Goal: Task Accomplishment & Management: Manage account settings

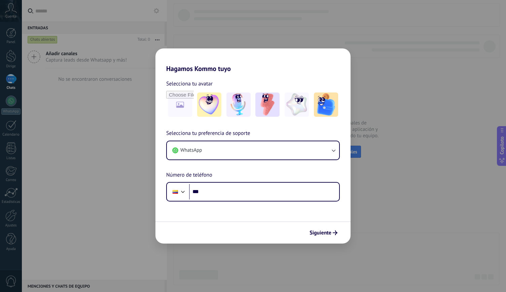
click at [383, 202] on div "Hagamos Kommo tuyo Selecciona tu avatar Selecciona tu preferencia de soporte Wh…" at bounding box center [253, 146] width 506 height 292
click at [250, 27] on div "Hagamos Kommo tuyo Selecciona tu avatar Selecciona tu preferencia de soporte Wh…" at bounding box center [253, 146] width 506 height 292
click at [75, 95] on div "Hagamos Kommo tuyo Selecciona tu avatar Selecciona tu preferencia de soporte Wh…" at bounding box center [253, 146] width 506 height 292
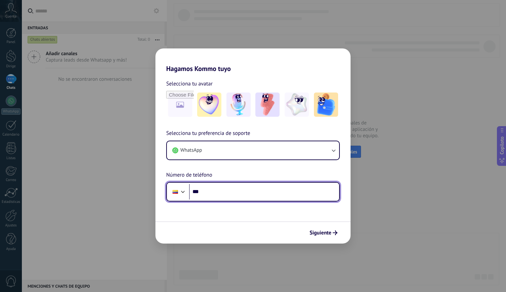
click at [215, 197] on input "***" at bounding box center [264, 191] width 150 height 15
type input "**********"
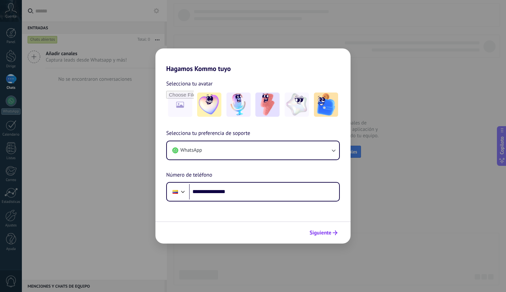
click at [329, 231] on font "Siguiente" at bounding box center [321, 233] width 22 height 7
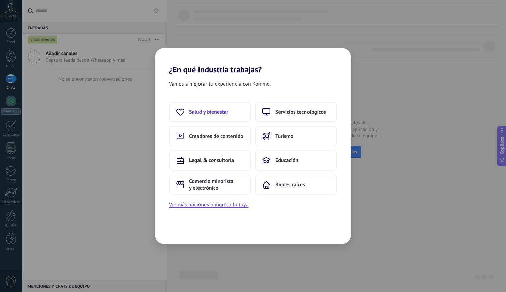
click at [210, 116] on button "Salud y bienestar" at bounding box center [210, 112] width 82 height 20
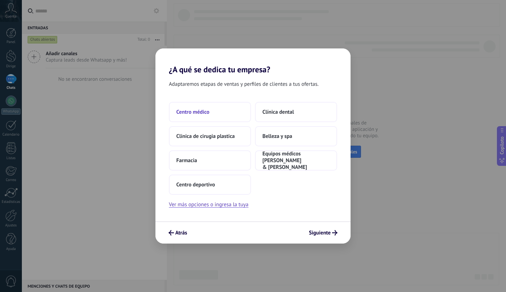
click at [220, 110] on button "Centro médico" at bounding box center [210, 112] width 82 height 20
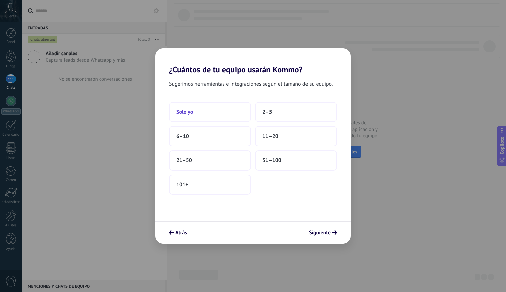
click at [223, 116] on button "Solo yo" at bounding box center [210, 112] width 82 height 20
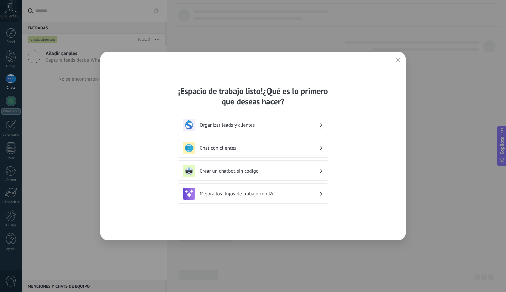
click at [311, 128] on div "Organizar leads y clientes" at bounding box center [253, 125] width 140 height 12
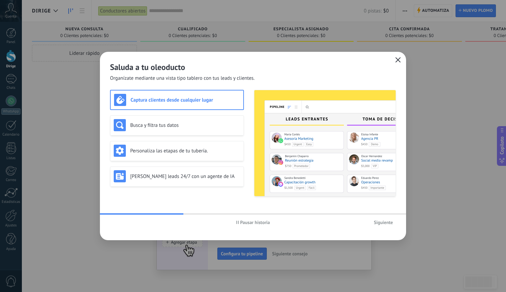
click at [398, 61] on icon "button" at bounding box center [397, 59] width 5 height 5
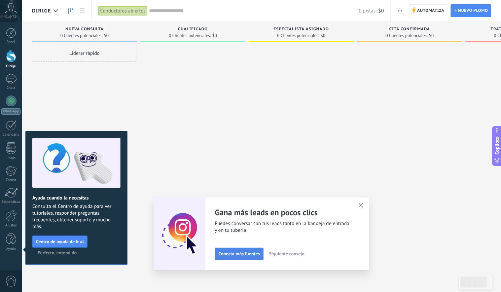
click at [260, 254] on font "Conecta más fuentes" at bounding box center [238, 254] width 41 height 6
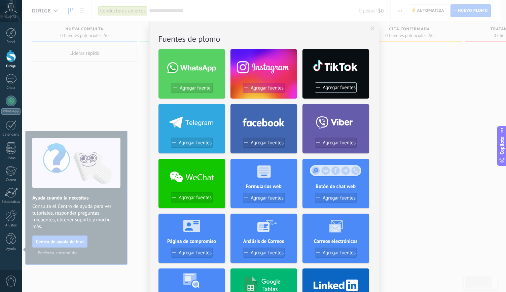
click at [267, 87] on font "Agregar fuentes" at bounding box center [267, 88] width 33 height 6
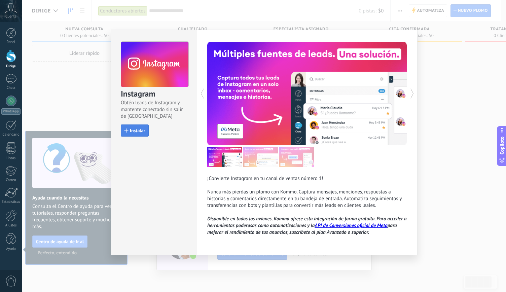
click at [142, 129] on font "Instalar" at bounding box center [137, 131] width 15 height 6
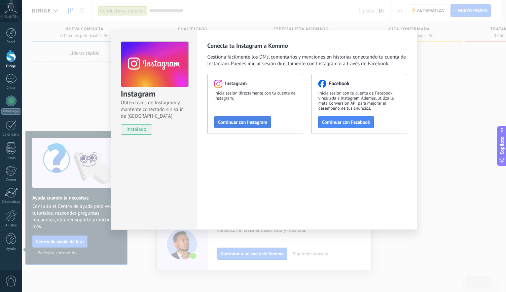
click at [251, 121] on font "Continuar con Instagram" at bounding box center [242, 122] width 49 height 6
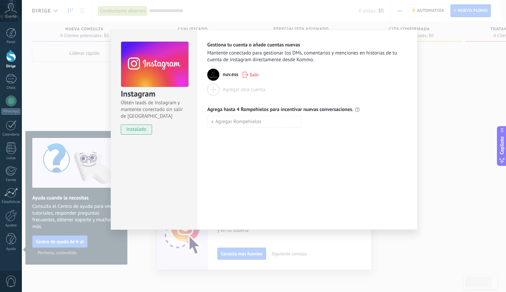
click at [449, 109] on div "Instagram Obtén leads de Instagram y mantente conectado sin salir de Kommo inst…" at bounding box center [264, 146] width 484 height 292
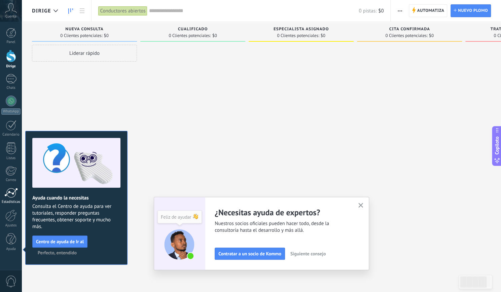
click at [14, 197] on div at bounding box center [10, 193] width 13 height 10
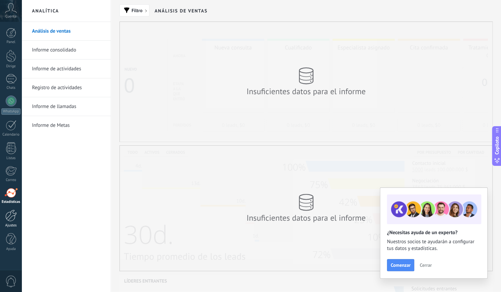
click at [10, 217] on div at bounding box center [10, 216] width 11 height 12
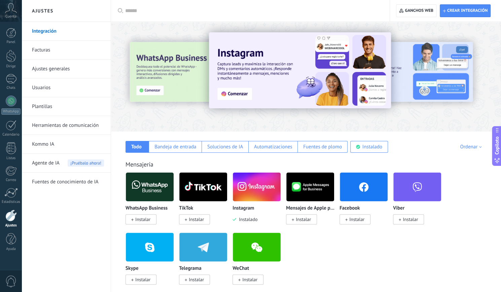
click at [353, 187] on img at bounding box center [364, 187] width 48 height 33
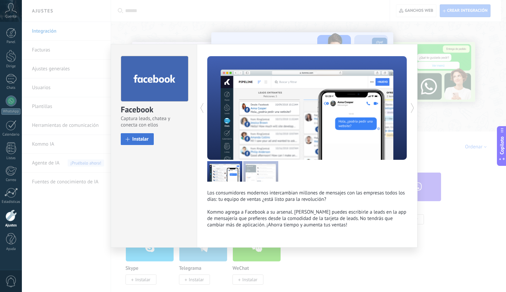
click at [144, 136] on font "Instalar" at bounding box center [140, 139] width 16 height 6
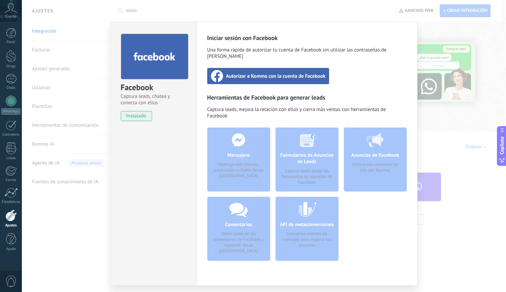
click at [282, 73] on font "Autorizar a Kommo con la cuenta de Facebook" at bounding box center [276, 76] width 100 height 6
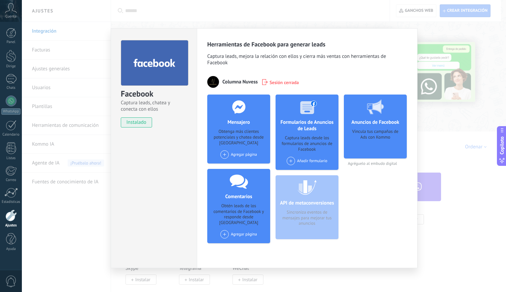
click at [250, 155] on font "Agregar página" at bounding box center [244, 154] width 26 height 5
click at [244, 166] on font "Nuvesscol" at bounding box center [240, 167] width 17 height 5
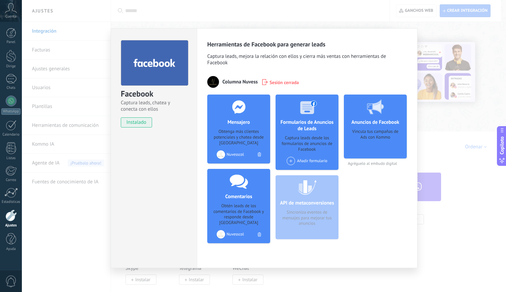
click at [453, 238] on div "Facebook Captura leads, chatea y conecta con ellos instalado Desinstalar Herram…" at bounding box center [264, 146] width 484 height 292
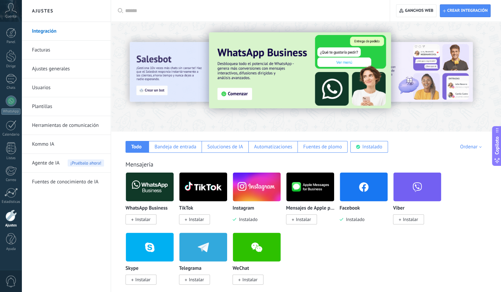
click at [195, 220] on font "Instalar" at bounding box center [196, 219] width 15 height 6
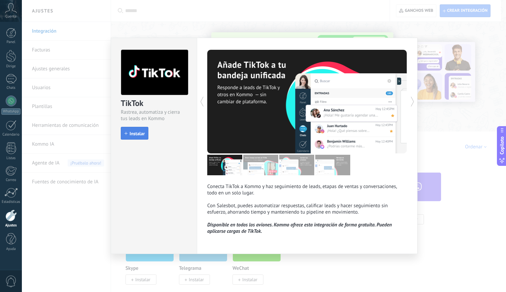
click at [142, 132] on font "Instalar" at bounding box center [137, 134] width 15 height 6
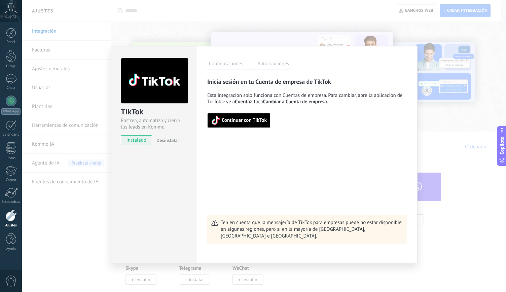
click at [250, 122] on font "Continuar con TikTok" at bounding box center [244, 120] width 45 height 6
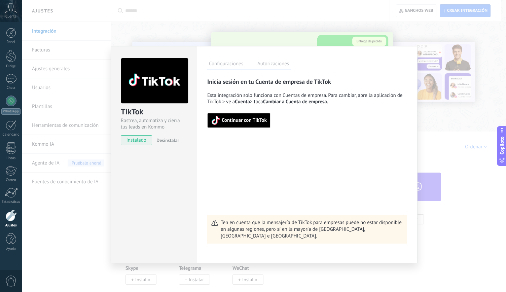
click at [262, 118] on font "Continuar con TikTok" at bounding box center [244, 120] width 45 height 6
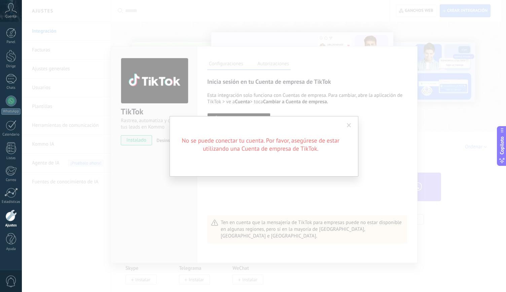
click at [349, 126] on span at bounding box center [349, 125] width 4 height 5
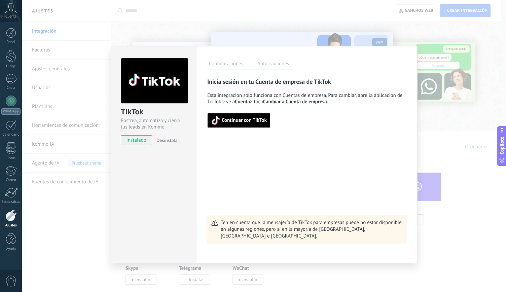
click at [431, 144] on div "TikTok Rastrea, automatiza y cierra tus leads en Kommo instalado Desinstalar Co…" at bounding box center [264, 146] width 484 height 292
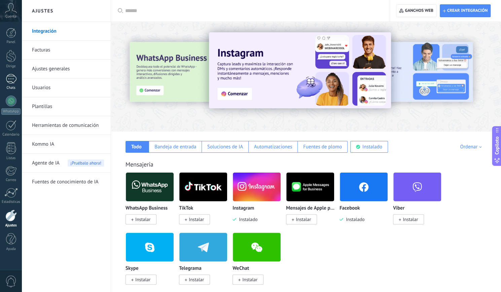
click at [9, 80] on div at bounding box center [11, 79] width 11 height 10
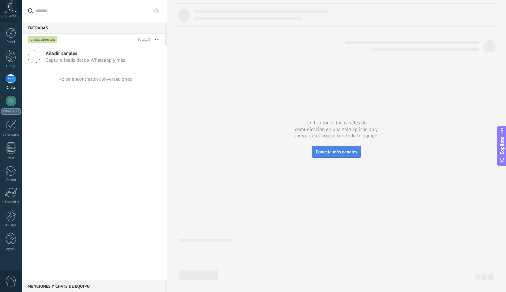
click at [337, 152] on font "Conecta más canales" at bounding box center [336, 152] width 41 height 6
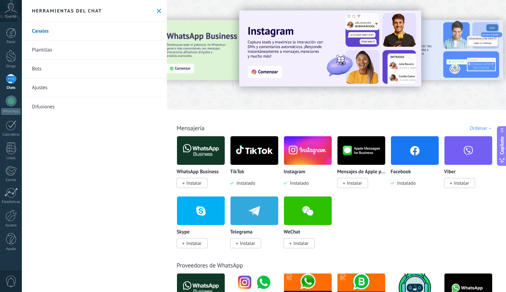
click at [198, 181] on font "Instalar" at bounding box center [193, 183] width 15 height 6
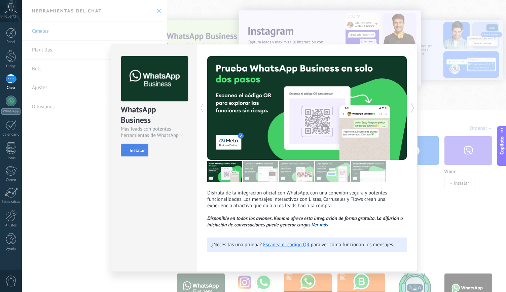
click at [141, 152] on font "Instalar" at bounding box center [137, 150] width 15 height 6
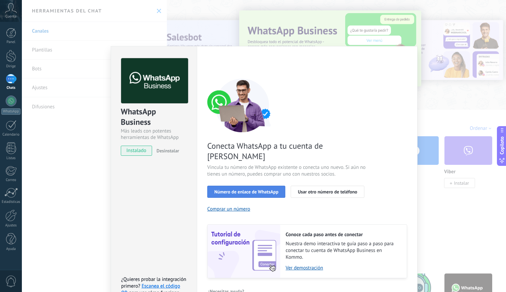
click at [257, 189] on font "Número de enlace de WhatsApp" at bounding box center [246, 192] width 64 height 6
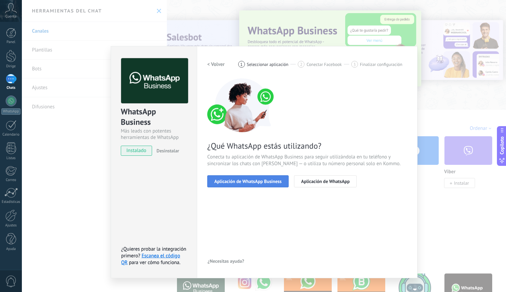
click at [260, 183] on font "Aplicación de WhatsApp Business" at bounding box center [247, 181] width 67 height 6
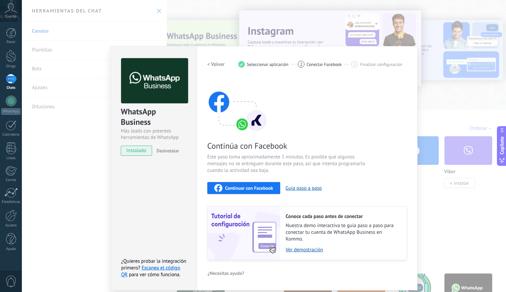
click at [254, 186] on font "Continuar con Facebook" at bounding box center [249, 188] width 48 height 6
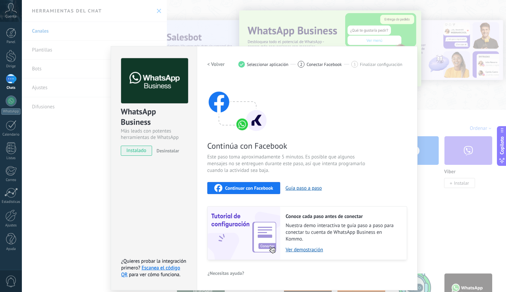
click at [218, 65] on font "< Volver" at bounding box center [215, 64] width 17 height 6
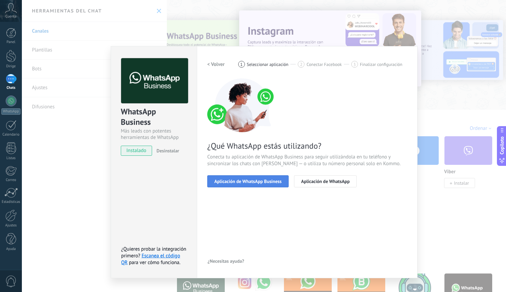
click at [267, 178] on font "Aplicación de WhatsApp Business" at bounding box center [247, 181] width 67 height 6
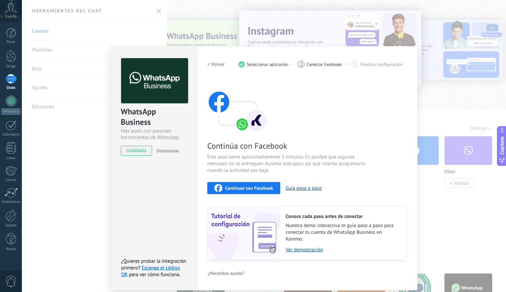
click at [215, 64] on font "< Volver" at bounding box center [215, 64] width 17 height 6
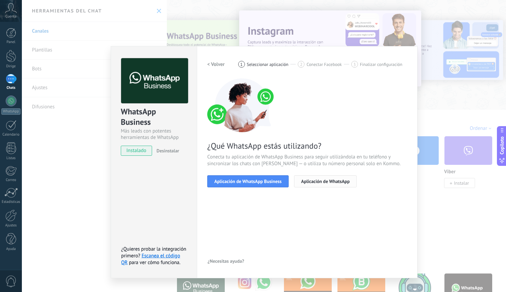
click at [331, 186] on button "Aplicación de WhatsApp" at bounding box center [325, 181] width 63 height 12
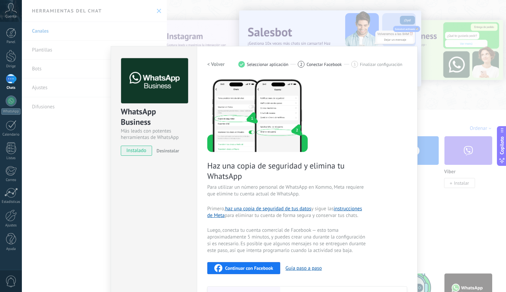
click at [216, 59] on button "< Volver" at bounding box center [215, 64] width 17 height 12
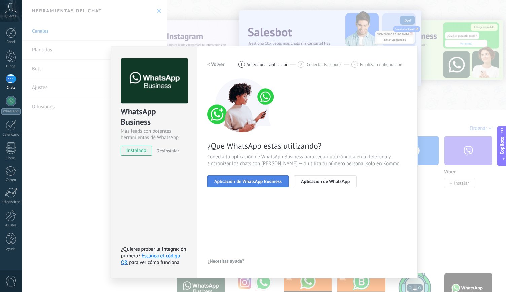
click at [254, 182] on font "Aplicación de WhatsApp Business" at bounding box center [247, 181] width 67 height 6
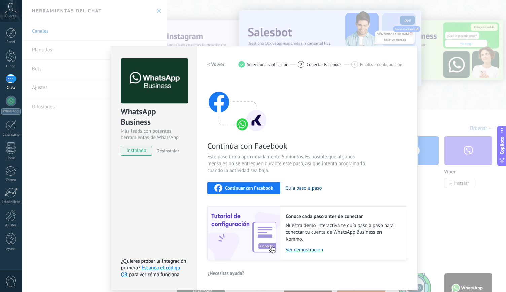
click at [256, 187] on font "Continuar con Facebook" at bounding box center [249, 188] width 48 height 6
click at [215, 65] on font "< Volver" at bounding box center [215, 64] width 17 height 6
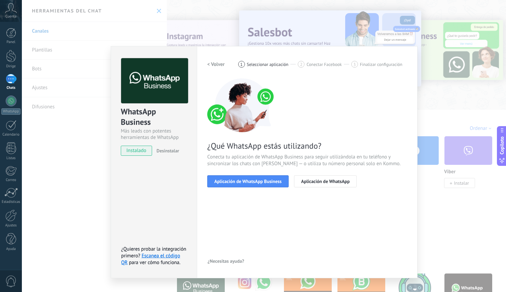
click at [223, 66] on font "< Volver" at bounding box center [215, 64] width 17 height 6
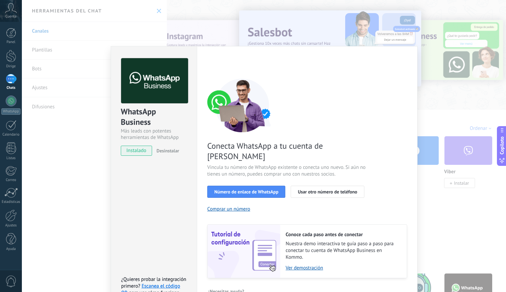
scroll to position [5, 0]
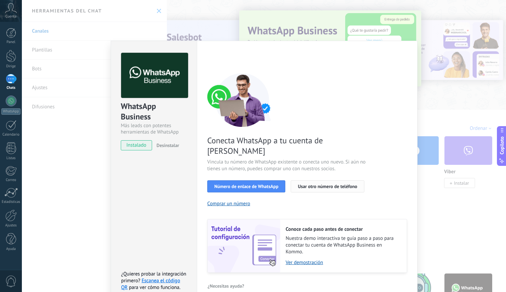
click at [336, 183] on font "Usar otro número de teléfono" at bounding box center [327, 186] width 59 height 6
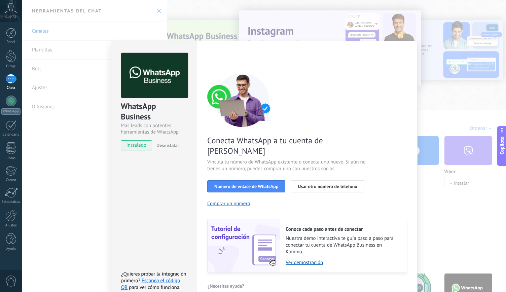
click at [68, 172] on div "WhatsApp Business Más leads con potentes herramientas de WhatsApp instalado Des…" at bounding box center [264, 146] width 484 height 292
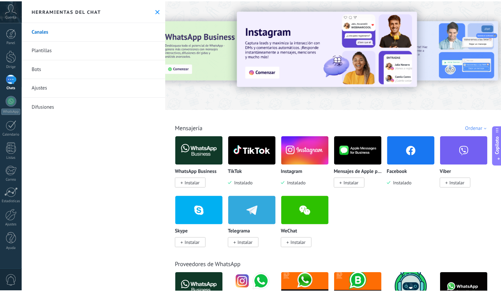
scroll to position [0, 0]
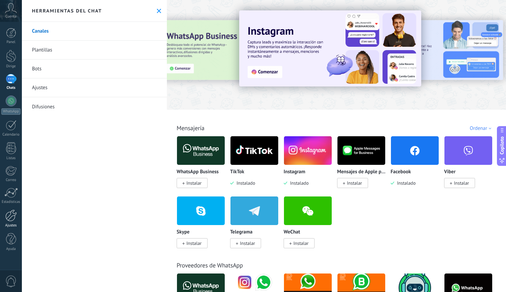
click at [12, 220] on div at bounding box center [10, 216] width 11 height 12
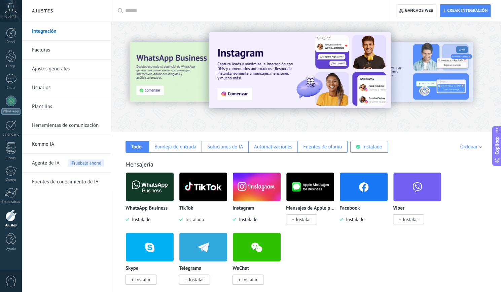
click at [50, 106] on font "Plantillas" at bounding box center [42, 106] width 20 height 6
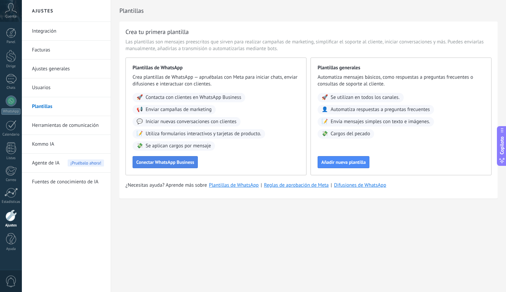
click at [155, 157] on button "Conectar WhatsApp Business" at bounding box center [165, 162] width 65 height 12
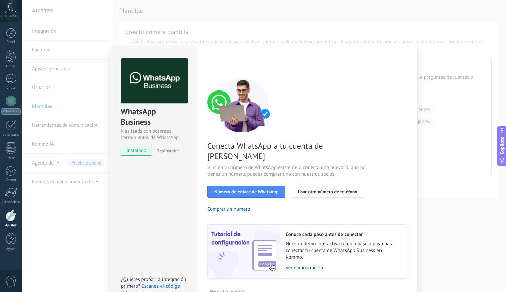
click at [456, 228] on div "WhatsApp Business Más leads con potentes herramientas de WhatsApp instalado Des…" at bounding box center [264, 146] width 484 height 292
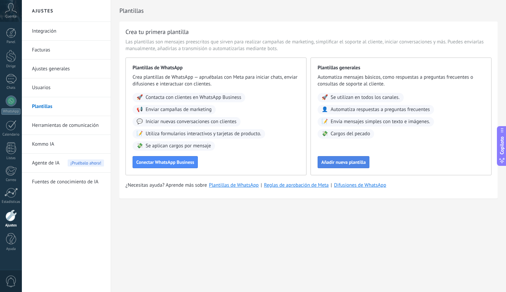
click at [348, 162] on font "Añadir nueva plantilla" at bounding box center [343, 162] width 44 height 6
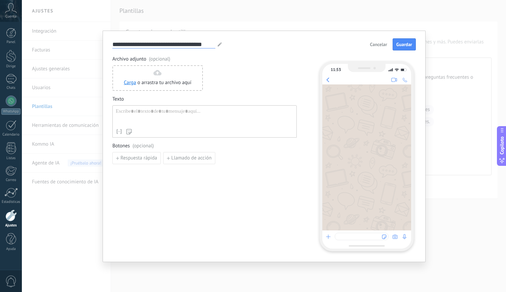
click at [169, 41] on input "**********" at bounding box center [163, 44] width 103 height 8
click at [226, 59] on span "Archivo adjunto (opcional)" at bounding box center [204, 59] width 184 height 7
click at [371, 48] on button "Cancelar" at bounding box center [378, 44] width 23 height 10
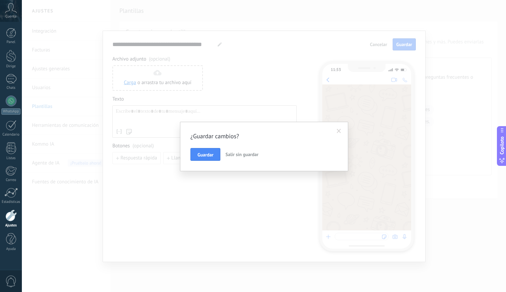
click at [245, 157] on font "Salir sin guardar" at bounding box center [241, 154] width 33 height 6
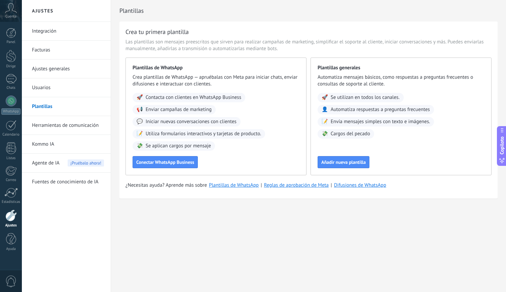
click at [69, 122] on font "Herramientas de comunicación" at bounding box center [65, 125] width 67 height 6
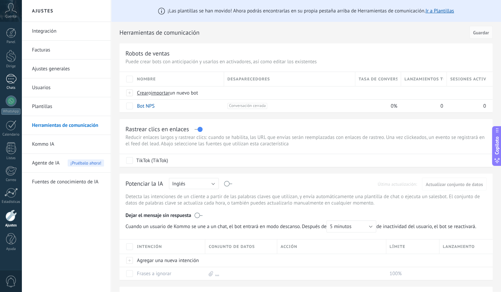
click at [12, 79] on div at bounding box center [11, 79] width 11 height 10
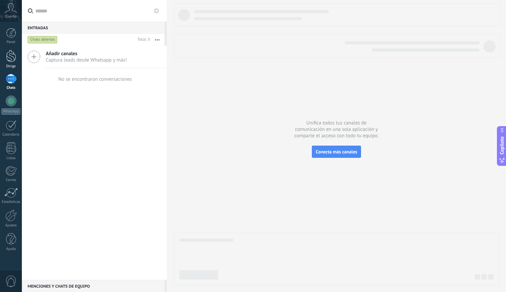
click at [8, 62] on div at bounding box center [11, 56] width 10 height 12
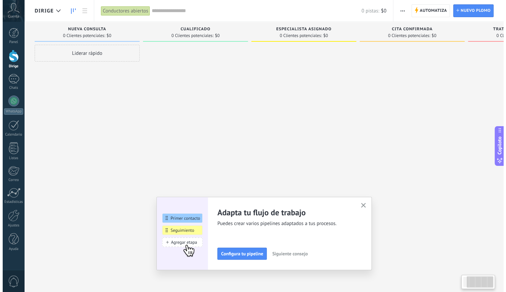
scroll to position [0, 79]
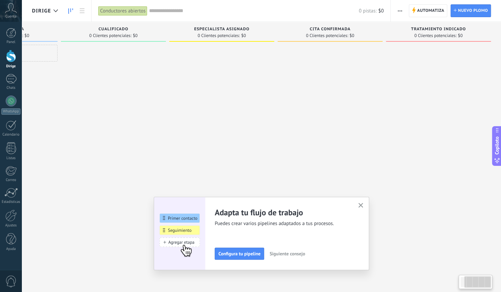
click at [400, 11] on use "button" at bounding box center [400, 10] width 4 height 1
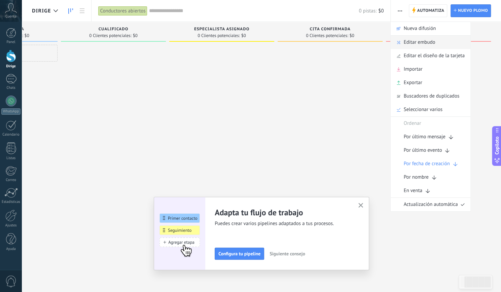
click at [436, 45] on div "Editar embudo" at bounding box center [431, 42] width 80 height 13
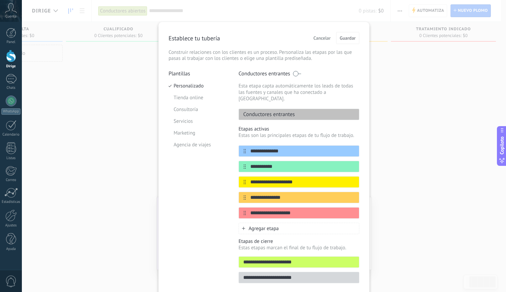
click at [296, 72] on span at bounding box center [297, 73] width 8 height 5
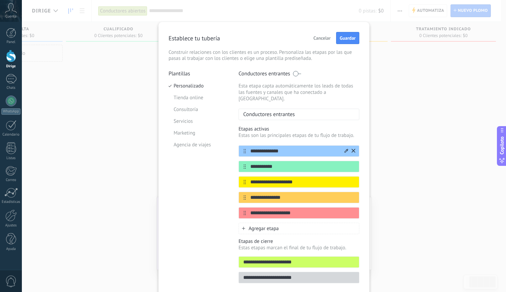
click at [297, 148] on input "**********" at bounding box center [295, 151] width 98 height 7
click at [279, 163] on input "**********" at bounding box center [295, 166] width 98 height 7
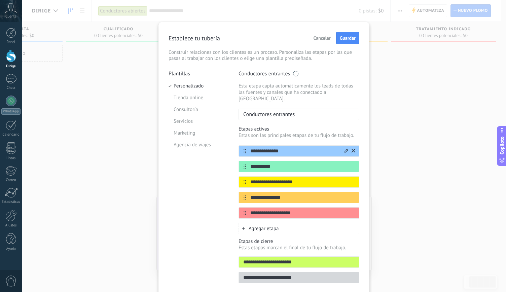
type input "**********"
click at [293, 148] on input "**********" at bounding box center [295, 151] width 98 height 7
type input "**********"
click at [297, 179] on input "**********" at bounding box center [295, 182] width 98 height 7
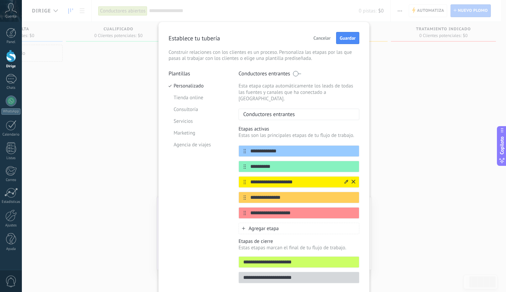
click at [297, 179] on input "**********" at bounding box center [295, 182] width 98 height 7
type input "**********"
click at [296, 194] on input "**********" at bounding box center [295, 197] width 98 height 7
click at [299, 210] on input "**********" at bounding box center [295, 213] width 98 height 7
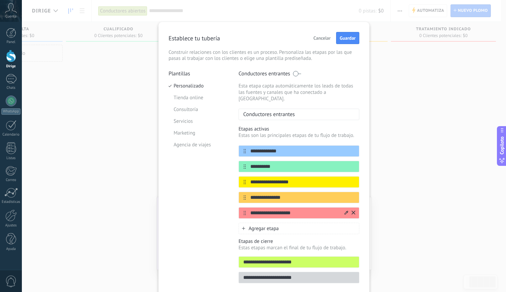
click at [299, 210] on input "**********" at bounding box center [295, 213] width 98 height 7
type input "**********"
click at [284, 194] on input "**********" at bounding box center [295, 197] width 98 height 7
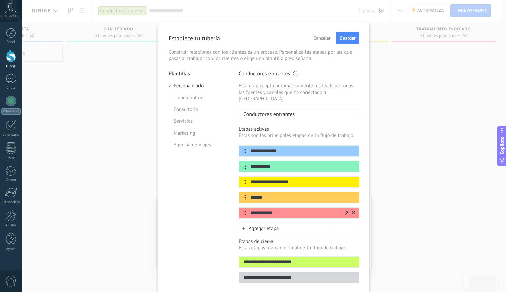
type input "******"
click at [282, 210] on input "**********" at bounding box center [295, 213] width 98 height 7
type input "*"
type input "**********"
click at [246, 223] on div "Agregar etapa" at bounding box center [299, 228] width 121 height 11
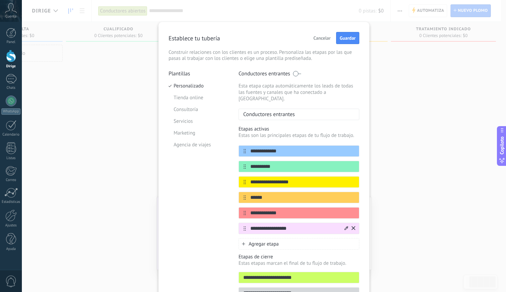
scroll to position [35, 0]
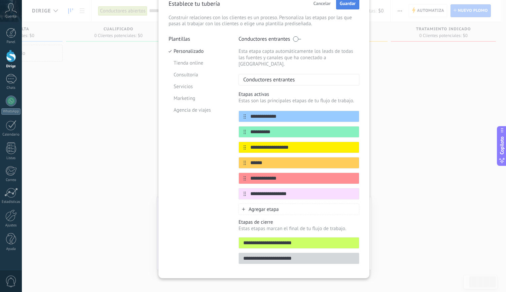
type input "**********"
click at [351, 7] on button "Guardar" at bounding box center [347, 3] width 23 height 12
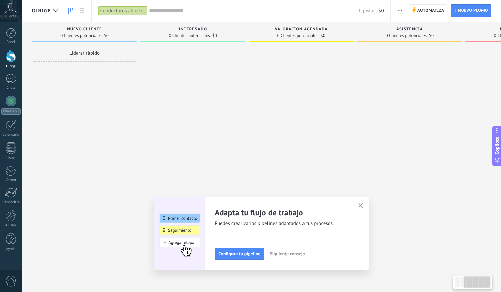
scroll to position [0, 188]
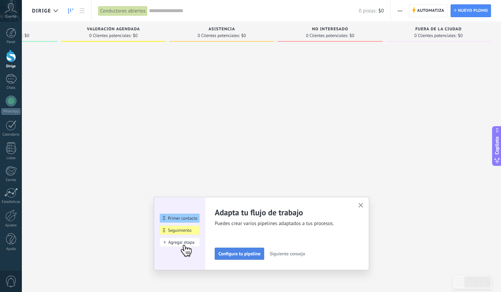
click at [238, 254] on font "Configura tu pipeline" at bounding box center [239, 254] width 42 height 6
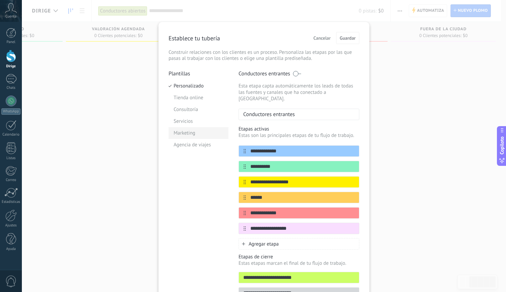
click at [188, 135] on font "Marketing" at bounding box center [185, 133] width 22 height 6
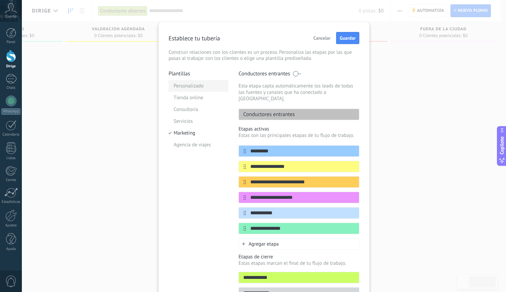
click at [191, 87] on font "Personalizado" at bounding box center [189, 86] width 30 height 6
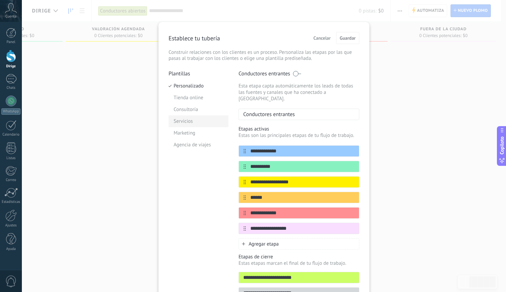
click at [175, 120] on font "Servicios" at bounding box center [183, 121] width 19 height 6
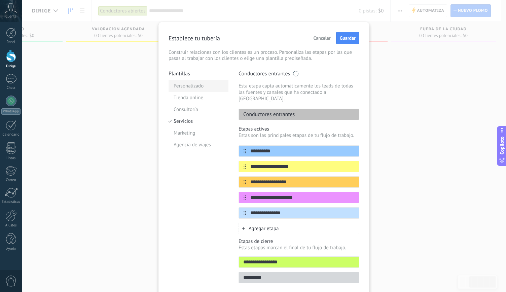
click at [203, 85] on li "Personalizado" at bounding box center [199, 86] width 60 height 12
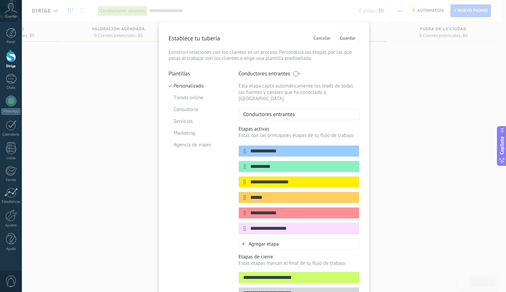
click at [316, 38] on font "Cancelar" at bounding box center [322, 38] width 17 height 6
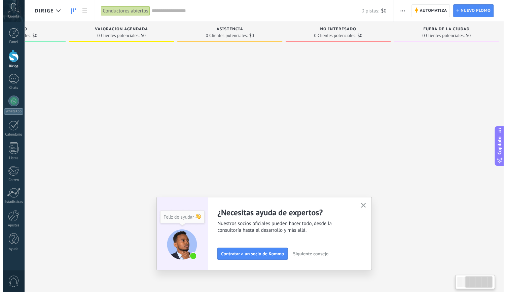
scroll to position [0, 0]
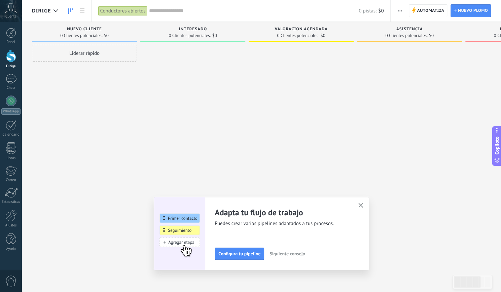
click at [363, 205] on use "button" at bounding box center [360, 205] width 5 height 5
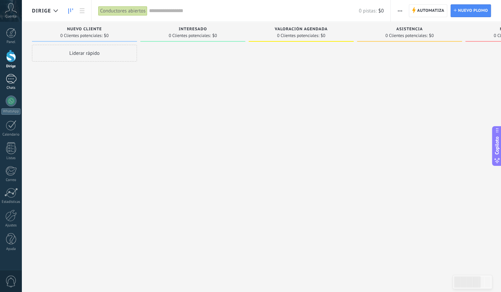
click at [12, 82] on div at bounding box center [11, 79] width 11 height 10
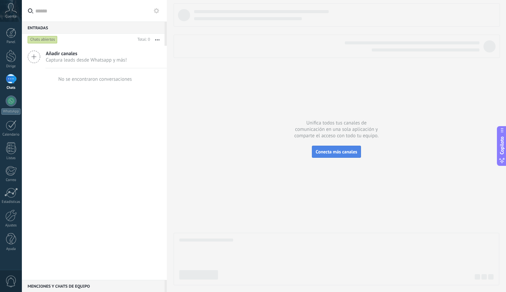
click at [345, 154] on font "Conecta más canales" at bounding box center [336, 152] width 41 height 6
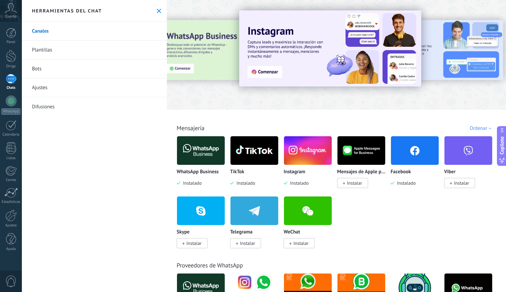
click at [196, 161] on img at bounding box center [201, 150] width 48 height 33
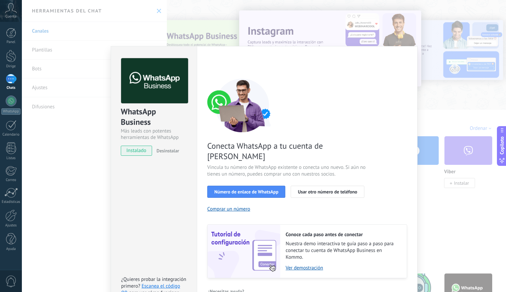
scroll to position [5, 0]
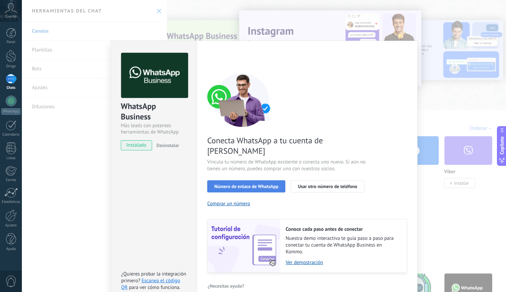
click at [259, 183] on font "Número de enlace de WhatsApp" at bounding box center [246, 186] width 64 height 6
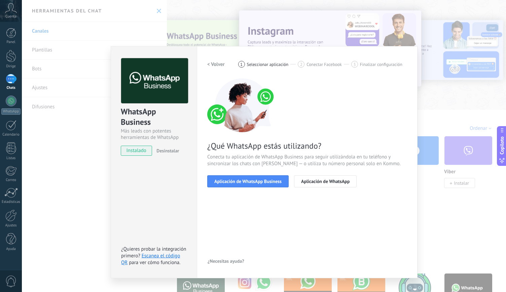
scroll to position [0, 0]
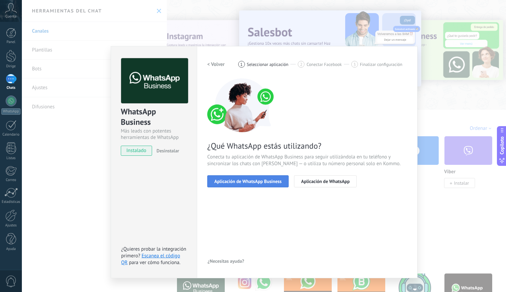
click at [247, 183] on font "Aplicación de WhatsApp Business" at bounding box center [247, 181] width 67 height 6
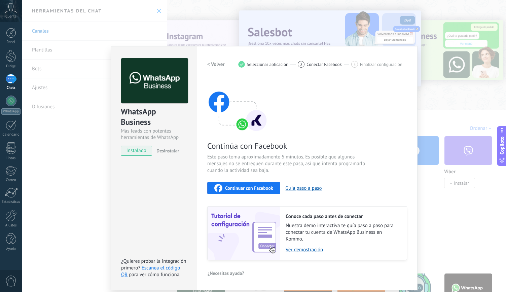
click at [240, 187] on font "Continuar con Facebook" at bounding box center [249, 188] width 48 height 6
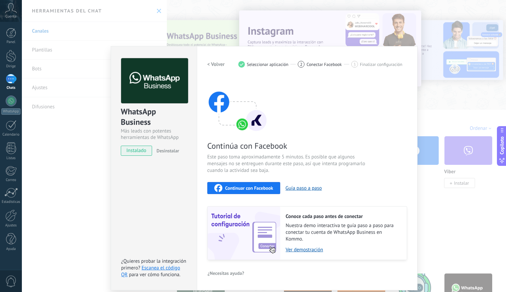
click at [98, 142] on div "WhatsApp Business Más leads con potentes herramientas de WhatsApp instalado Des…" at bounding box center [264, 146] width 484 height 292
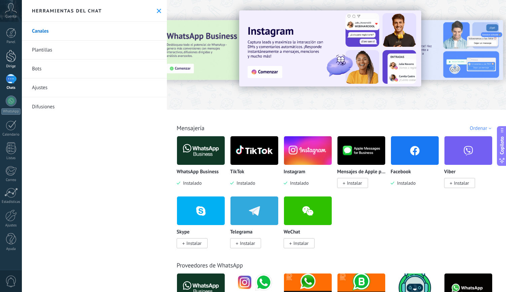
click at [13, 61] on div at bounding box center [11, 56] width 10 height 12
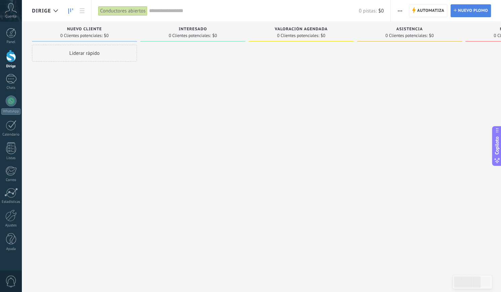
click at [472, 11] on font "Nuevo plomo" at bounding box center [473, 10] width 30 height 5
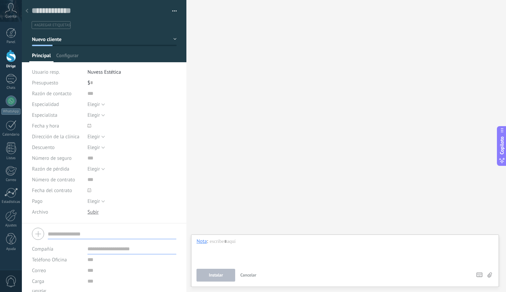
click at [31, 10] on div at bounding box center [26, 11] width 9 height 13
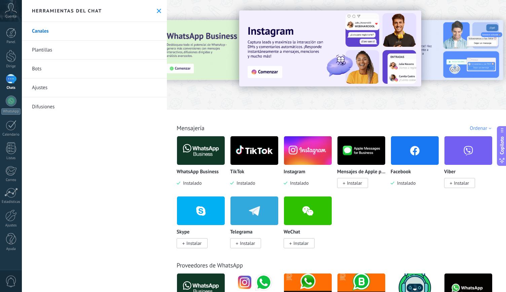
click at [44, 50] on font "Plantillas" at bounding box center [42, 50] width 20 height 6
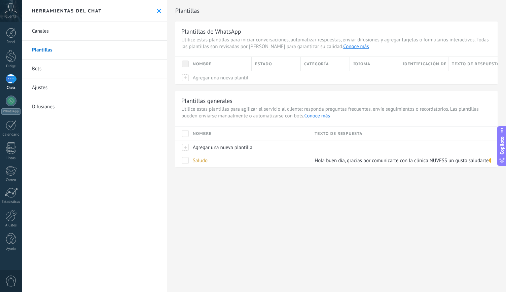
click at [40, 72] on font "Bots" at bounding box center [36, 69] width 9 height 6
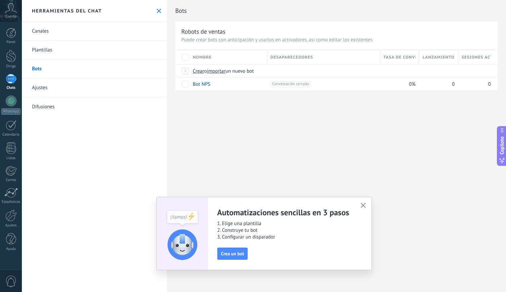
click at [39, 83] on link "Ajustes" at bounding box center [94, 87] width 145 height 19
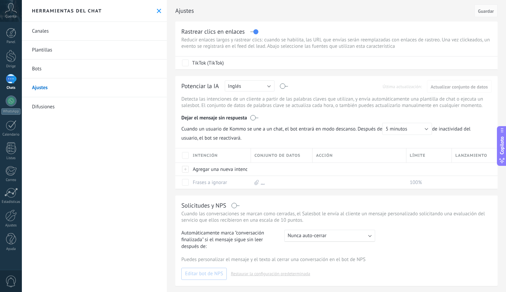
click at [51, 109] on font "Difusiones" at bounding box center [43, 107] width 23 height 6
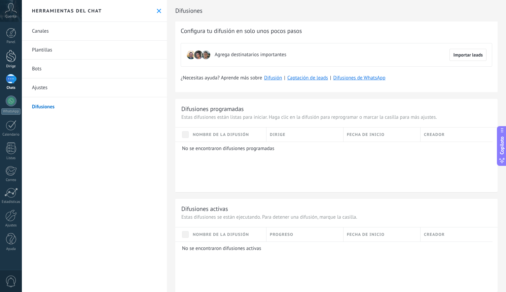
click at [15, 59] on div at bounding box center [11, 56] width 10 height 12
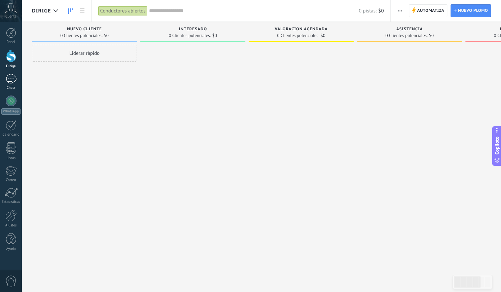
click at [8, 78] on div at bounding box center [11, 79] width 11 height 10
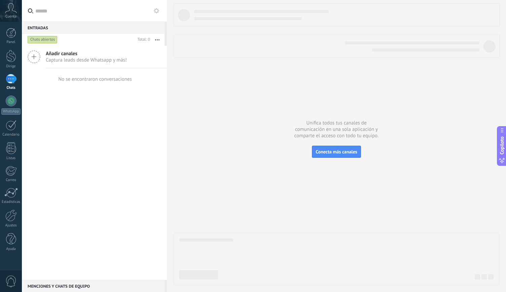
click at [155, 11] on icon at bounding box center [156, 10] width 5 height 5
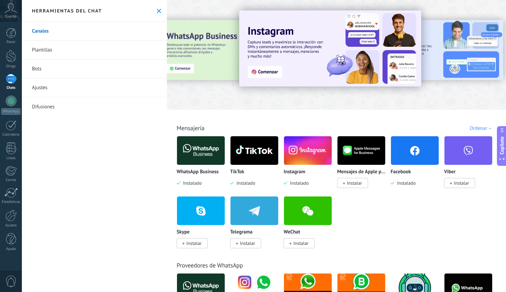
click at [50, 107] on font "Difusiones" at bounding box center [43, 107] width 23 height 6
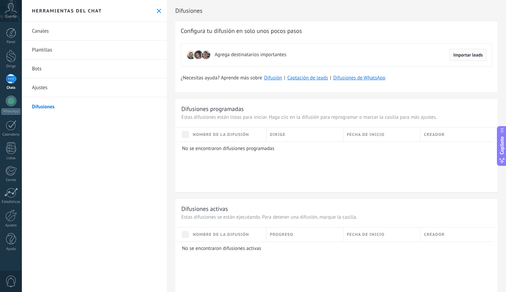
click at [464, 54] on font "Importar leads" at bounding box center [468, 55] width 30 height 6
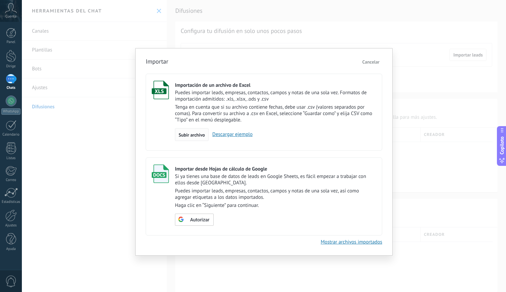
click at [199, 136] on font "Subir archivo" at bounding box center [192, 135] width 26 height 6
click at [0, 0] on input "Importación de un archivo de Excel Puedes importar leads, empresas, contactos, …" at bounding box center [0, 0] width 0 height 0
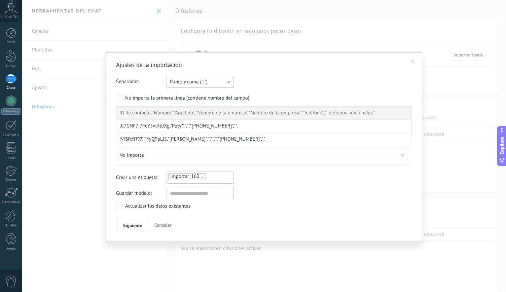
click at [216, 86] on button "Punto y coma (";")" at bounding box center [200, 82] width 67 height 12
click at [199, 95] on span "Coma (",")" at bounding box center [197, 93] width 69 height 6
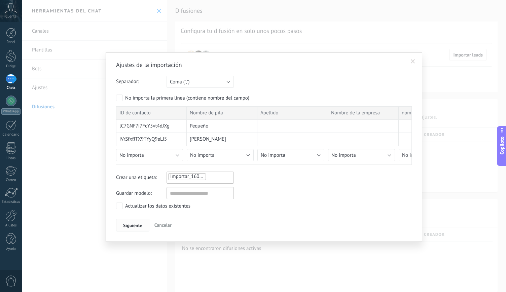
click at [139, 225] on font "Siguiente" at bounding box center [132, 225] width 19 height 6
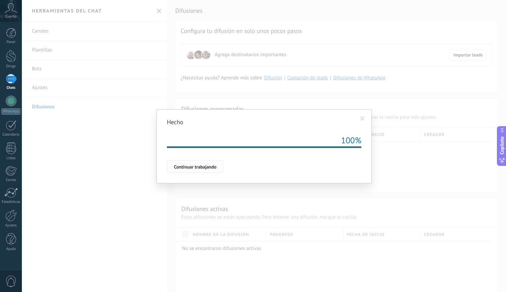
click at [192, 165] on font "Continuar trabajando" at bounding box center [195, 167] width 42 height 6
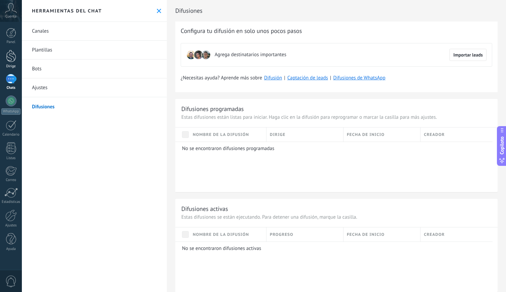
click at [8, 59] on div at bounding box center [11, 56] width 10 height 12
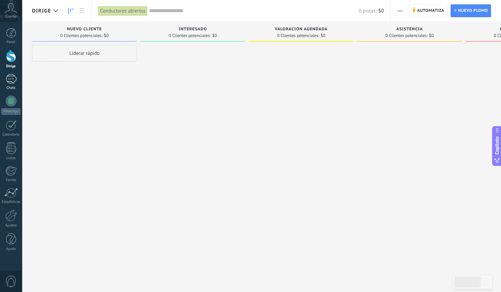
click at [9, 84] on link "Chats" at bounding box center [11, 82] width 22 height 16
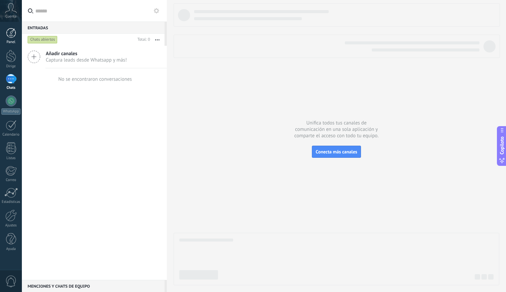
click at [9, 43] on font "Panel" at bounding box center [10, 42] width 9 height 5
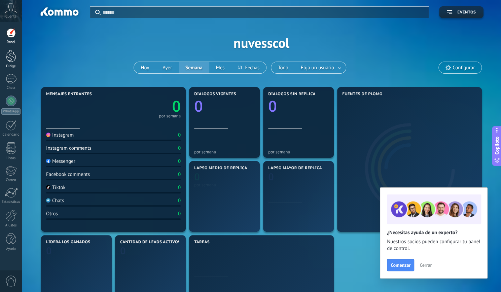
click at [11, 58] on div at bounding box center [11, 56] width 10 height 12
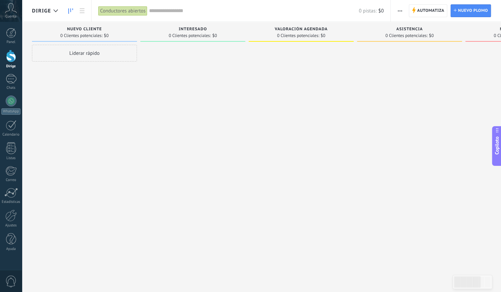
click at [14, 95] on div "Panel Dirige Chats WhatsApp Clientes" at bounding box center [11, 143] width 22 height 230
click at [12, 80] on div at bounding box center [11, 79] width 11 height 10
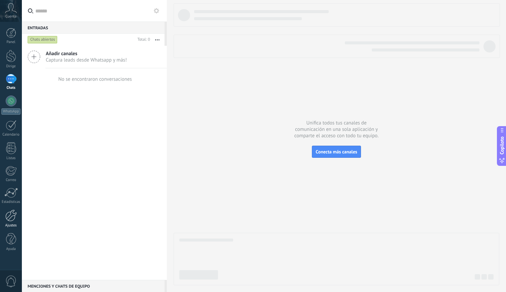
click at [11, 211] on div at bounding box center [10, 216] width 11 height 12
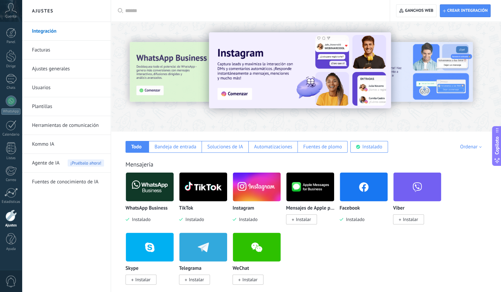
click at [46, 88] on font "Usuarios" at bounding box center [41, 87] width 19 height 6
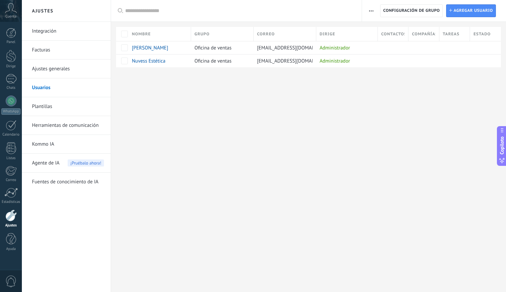
click at [53, 73] on link "Ajustes generales" at bounding box center [68, 69] width 72 height 19
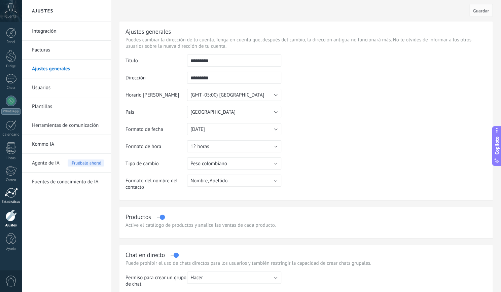
drag, startPoint x: 5, startPoint y: 205, endPoint x: 10, endPoint y: 190, distance: 15.2
click at [10, 190] on div "Panel Dirige Chats WhatsApp Clientes" at bounding box center [11, 143] width 22 height 230
click at [10, 190] on div at bounding box center [10, 193] width 13 height 10
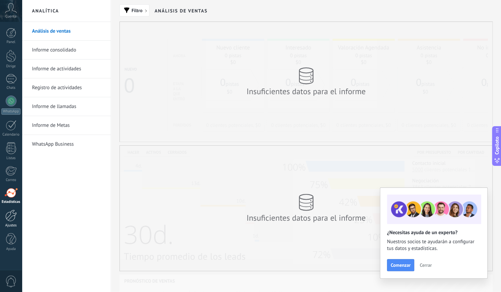
click at [12, 218] on div at bounding box center [10, 216] width 11 height 12
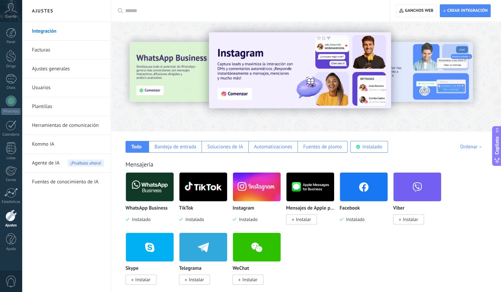
click at [45, 70] on font "Ajustes generales" at bounding box center [51, 69] width 38 height 6
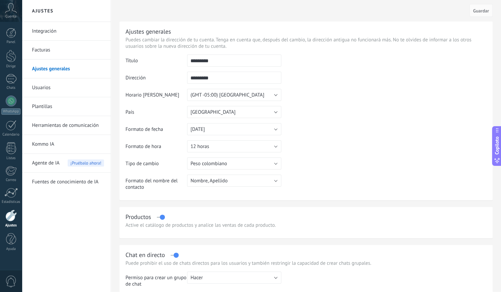
click at [44, 88] on font "Usuarios" at bounding box center [41, 87] width 19 height 6
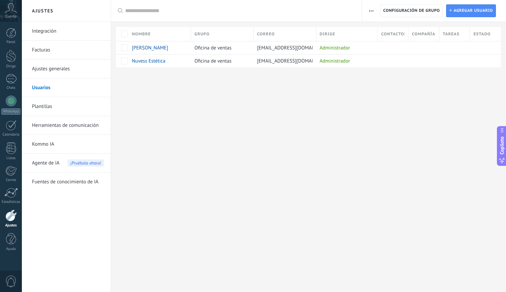
click at [46, 110] on link "Plantillas" at bounding box center [68, 106] width 72 height 19
click at [46, 110] on body ".abccls-1,.abccls-2{fill-rule:evenodd}.abccls-2{fill:#fff} .abfcls-1{fill:none}…" at bounding box center [253, 146] width 506 height 292
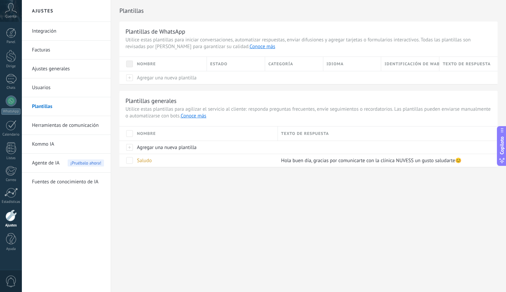
click at [48, 125] on font "Herramientas de comunicación" at bounding box center [65, 125] width 67 height 6
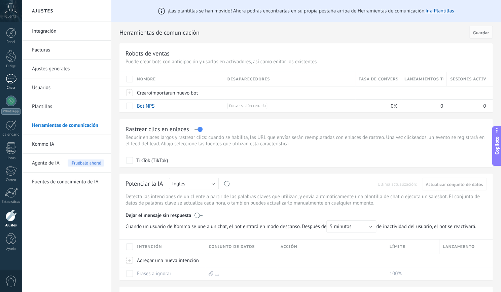
click at [13, 84] on link "Chats" at bounding box center [11, 82] width 22 height 16
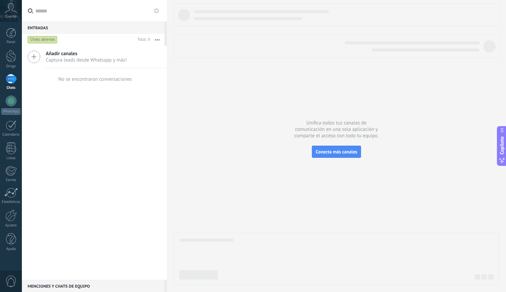
click at [8, 14] on font "Cuenta" at bounding box center [10, 16] width 11 height 5
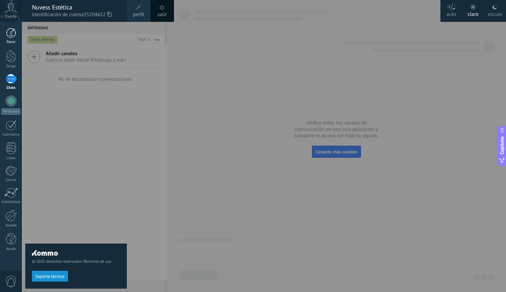
click at [12, 32] on div at bounding box center [11, 33] width 10 height 10
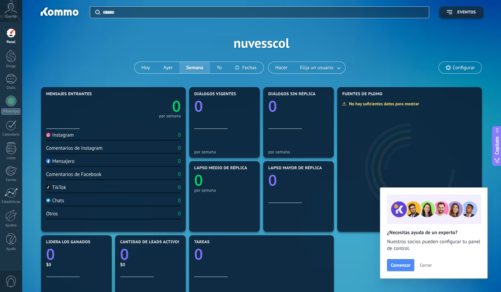
click at [13, 39] on link "Panel" at bounding box center [11, 36] width 22 height 16
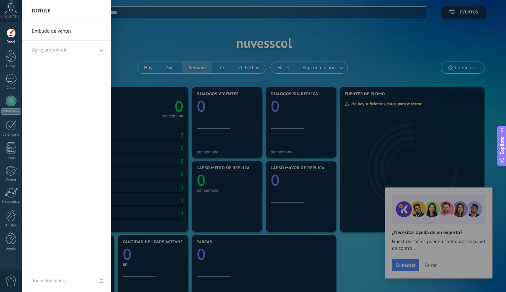
click at [65, 34] on font "Embudo de ventas" at bounding box center [52, 31] width 40 height 6
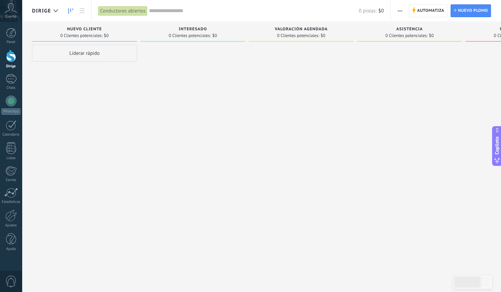
click at [402, 10] on icon "button" at bounding box center [400, 10] width 4 height 1
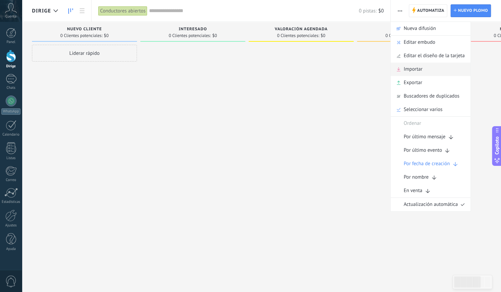
click at [425, 71] on div "Importar" at bounding box center [431, 69] width 80 height 13
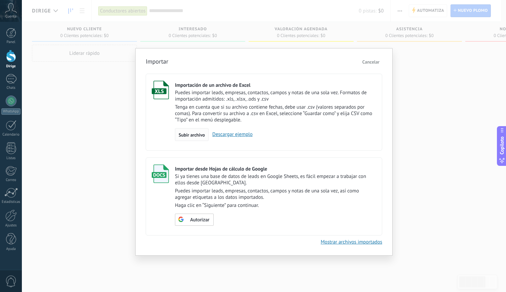
click at [194, 133] on font "Subir archivo" at bounding box center [192, 135] width 26 height 6
click at [0, 0] on input "Importación de un archivo de Excel Puedes importar leads, empresas, contactos, …" at bounding box center [0, 0] width 0 height 0
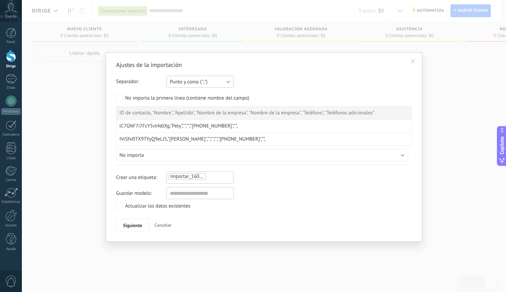
click at [209, 79] on button "Punto y coma (";")" at bounding box center [200, 82] width 67 height 12
click at [202, 91] on span "Coma (",")" at bounding box center [197, 93] width 69 height 6
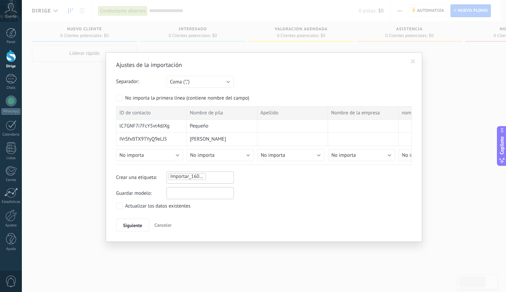
click at [186, 192] on input "text" at bounding box center [200, 193] width 67 height 12
type input "********"
click at [140, 224] on font "Siguiente" at bounding box center [132, 225] width 19 height 6
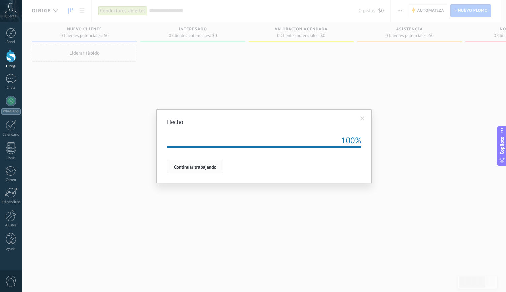
click at [205, 166] on font "Continuar trabajando" at bounding box center [195, 167] width 42 height 6
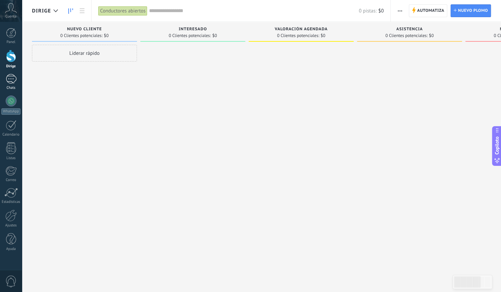
click at [12, 88] on font "Chats" at bounding box center [10, 87] width 9 height 5
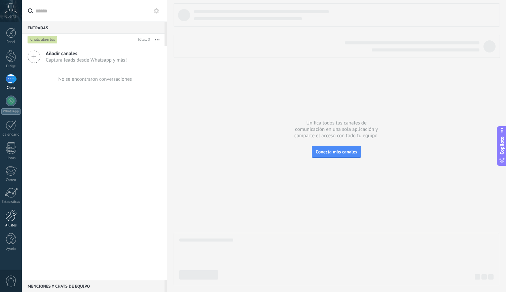
click at [13, 224] on font "Ajustes" at bounding box center [10, 225] width 11 height 5
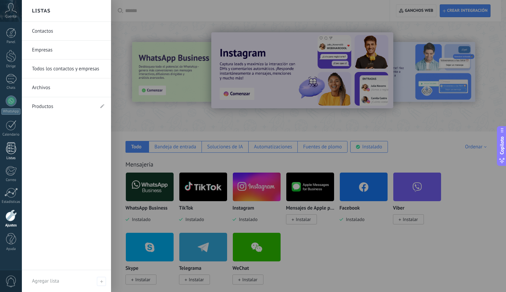
click at [9, 154] on link "Listas" at bounding box center [11, 151] width 22 height 18
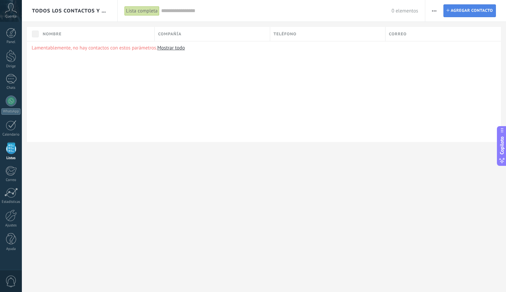
click at [461, 12] on font "Agregar contacto" at bounding box center [472, 10] width 42 height 5
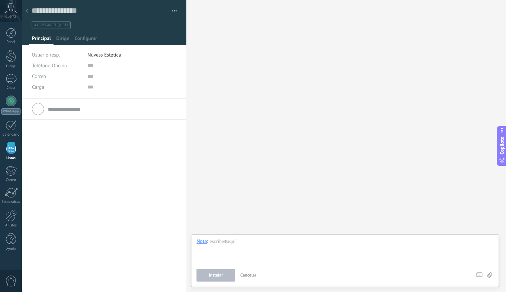
click at [28, 10] on use at bounding box center [27, 11] width 3 height 4
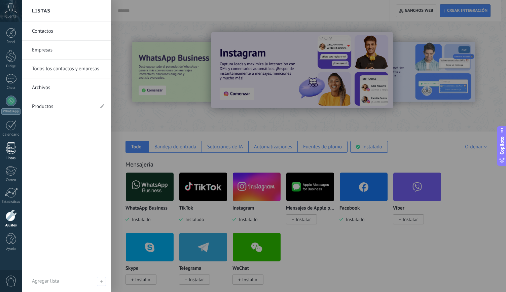
click at [12, 147] on div at bounding box center [11, 148] width 10 height 12
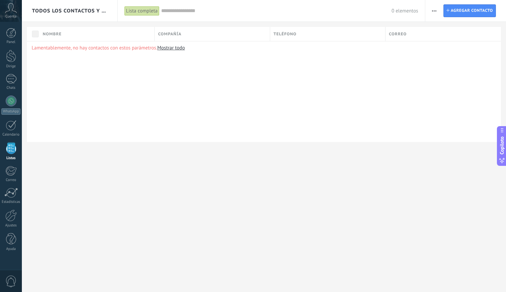
click at [435, 11] on span "button" at bounding box center [434, 10] width 4 height 13
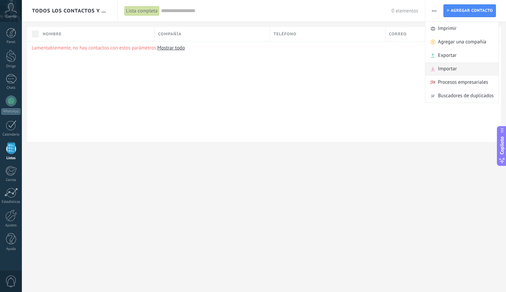
click at [456, 67] on font "Importar" at bounding box center [447, 69] width 19 height 6
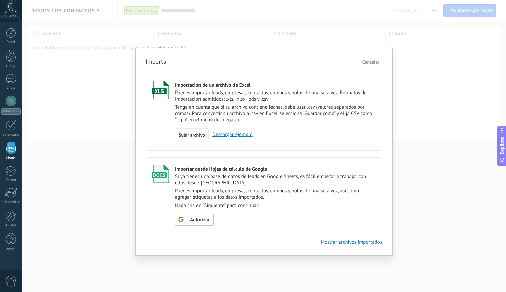
click at [196, 136] on font "Subir archivo" at bounding box center [192, 135] width 26 height 6
click at [0, 0] on input "Importación de un archivo de Excel Puedes importar leads, empresas, contactos, …" at bounding box center [0, 0] width 0 height 0
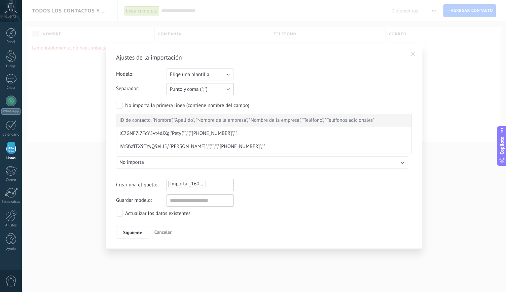
click at [214, 89] on button "Punto y coma (";")" at bounding box center [200, 89] width 67 height 12
click at [211, 70] on button "Elige una plantilla" at bounding box center [200, 74] width 67 height 12
click at [211, 84] on span "Base Ghl" at bounding box center [197, 86] width 69 height 6
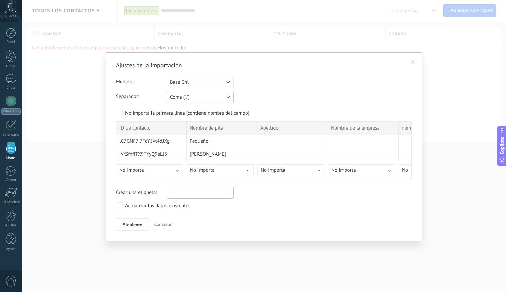
click at [218, 98] on button "Coma (",")" at bounding box center [200, 97] width 67 height 12
click at [262, 98] on div "Separador: Punto y coma (";") Coma (",") Tabulación (" ") Coma (",")" at bounding box center [264, 97] width 296 height 12
click at [179, 192] on div at bounding box center [200, 192] width 65 height 8
type input "***"
click at [138, 229] on button "Siguiente" at bounding box center [132, 224] width 33 height 13
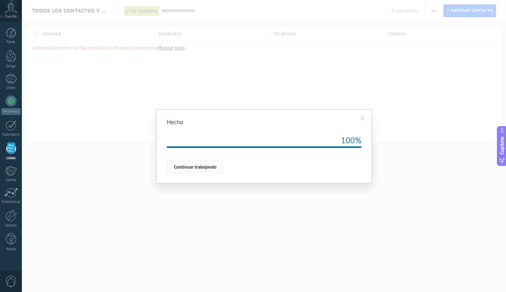
click at [204, 171] on button "Continuar trabajando" at bounding box center [195, 166] width 57 height 13
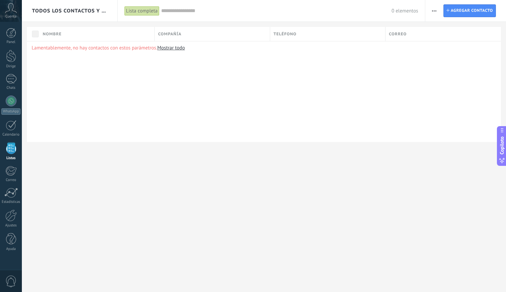
click at [174, 49] on font "Mostrar todo" at bounding box center [171, 48] width 28 height 6
click at [435, 13] on span "button" at bounding box center [434, 10] width 4 height 13
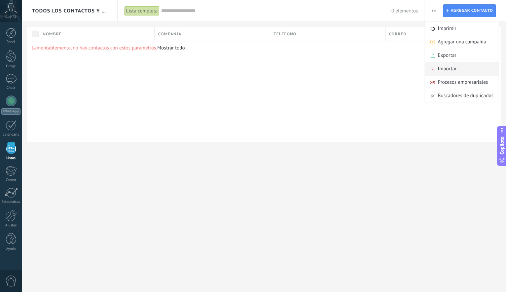
click at [450, 70] on font "Importar" at bounding box center [447, 69] width 19 height 6
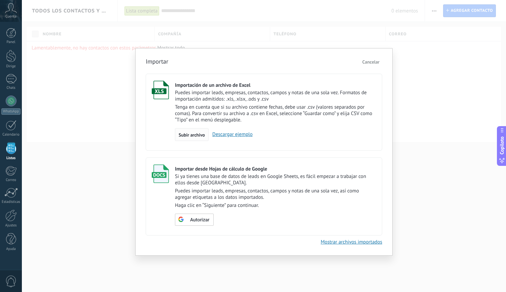
click at [193, 130] on div "Subir archivo" at bounding box center [192, 134] width 34 height 13
click at [0, 0] on input "Importación de un archivo de Excel Puedes importar leads, empresas, contactos, …" at bounding box center [0, 0] width 0 height 0
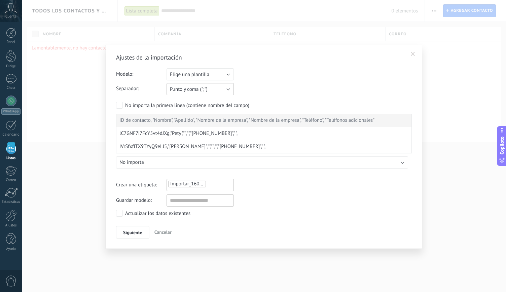
click at [223, 92] on button "Punto y coma (";")" at bounding box center [200, 89] width 67 height 12
click at [216, 97] on li "Coma (",")" at bounding box center [198, 100] width 71 height 11
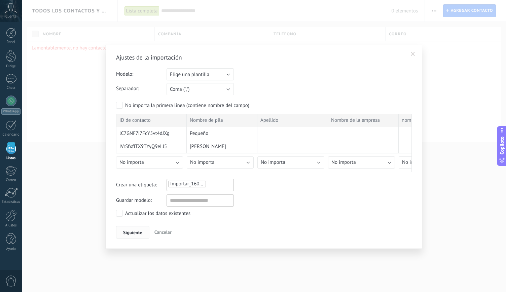
click at [137, 228] on button "Siguiente" at bounding box center [132, 232] width 33 height 13
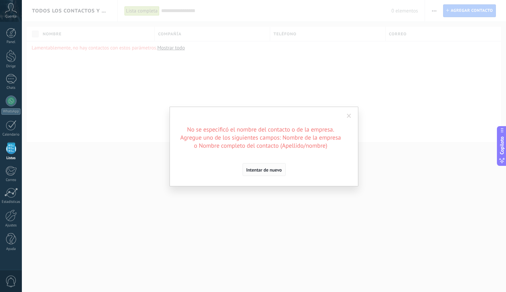
click at [271, 169] on font "Intentar de nuevo" at bounding box center [264, 170] width 36 height 6
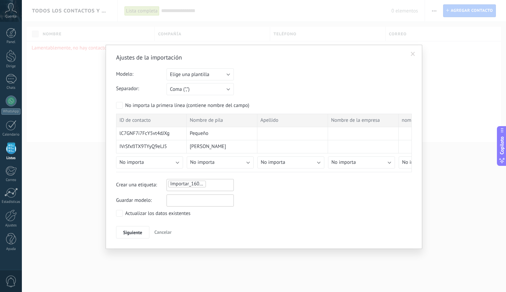
click at [179, 201] on input "text" at bounding box center [200, 201] width 67 height 12
click at [194, 76] on font "Elige una plantilla" at bounding box center [189, 74] width 39 height 6
click at [180, 90] on li "Base Ghl" at bounding box center [198, 85] width 71 height 11
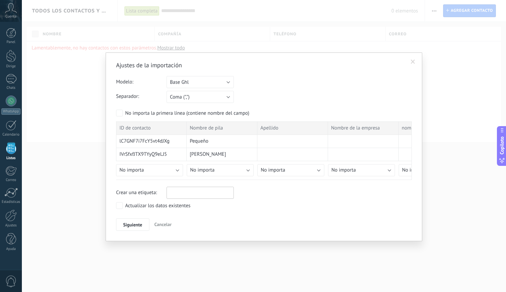
click at [187, 191] on div at bounding box center [200, 192] width 65 height 8
click at [176, 205] on span "Ghl" at bounding box center [172, 205] width 11 height 9
click at [137, 222] on font "Siguiente" at bounding box center [132, 225] width 19 height 6
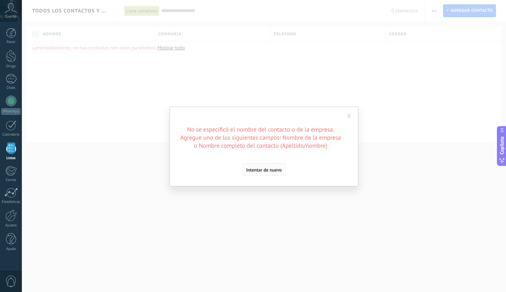
click at [270, 170] on font "Intentar de nuevo" at bounding box center [264, 170] width 36 height 6
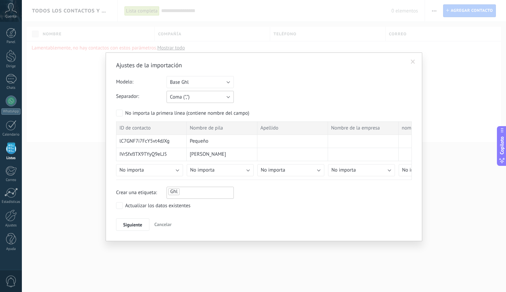
click at [207, 95] on button "Coma (",")" at bounding box center [200, 97] width 67 height 12
click at [204, 123] on span "Tabulación (" ")" at bounding box center [197, 120] width 69 height 6
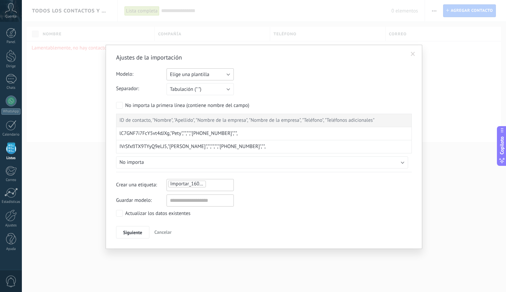
click at [215, 72] on button "Elige una plantilla" at bounding box center [200, 74] width 67 height 12
click at [203, 91] on li "Base Ghl" at bounding box center [198, 85] width 71 height 11
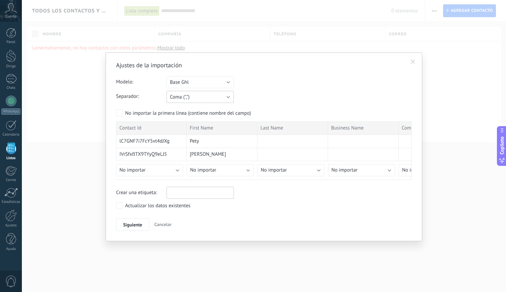
click at [218, 97] on button "Coma (",")" at bounding box center [200, 97] width 67 height 12
click at [205, 98] on font "Punto y coma (";")" at bounding box center [189, 97] width 38 height 6
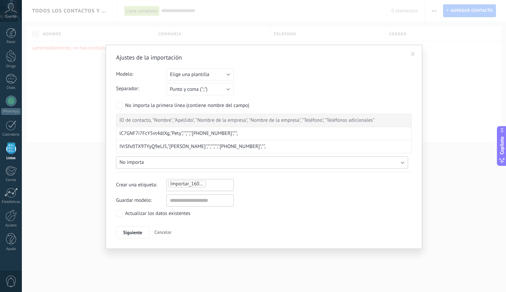
click at [367, 157] on button "No importa" at bounding box center [262, 162] width 292 height 12
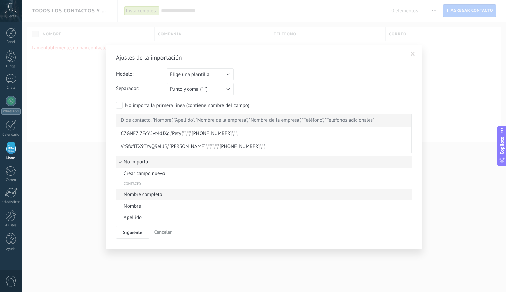
click at [170, 193] on span "Nombre completo" at bounding box center [263, 194] width 294 height 6
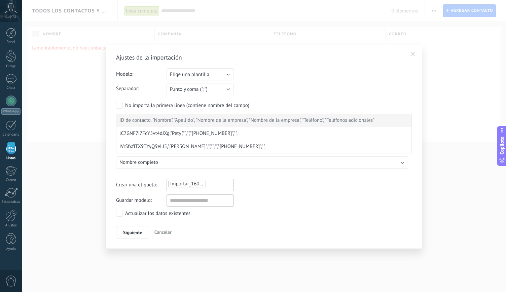
click at [415, 59] on span at bounding box center [413, 53] width 11 height 11
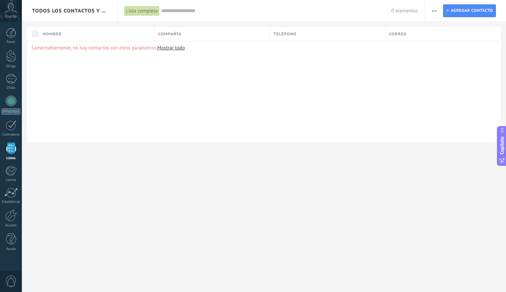
click at [429, 12] on div "Imprimir Agregar una compañía Exportar Importar Procesos empresariales" at bounding box center [433, 10] width 11 height 13
click at [434, 11] on span "button" at bounding box center [434, 10] width 4 height 13
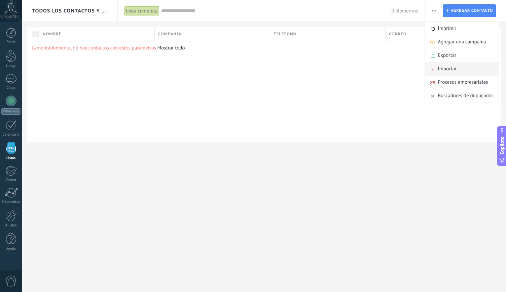
click at [454, 69] on font "Importar" at bounding box center [447, 69] width 19 height 6
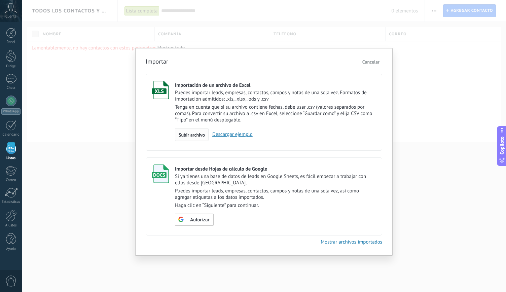
click at [200, 135] on font "Subir archivo" at bounding box center [192, 135] width 26 height 6
click at [0, 0] on input "Importación de un archivo de Excel Puedes importar leads, empresas, contactos, …" at bounding box center [0, 0] width 0 height 0
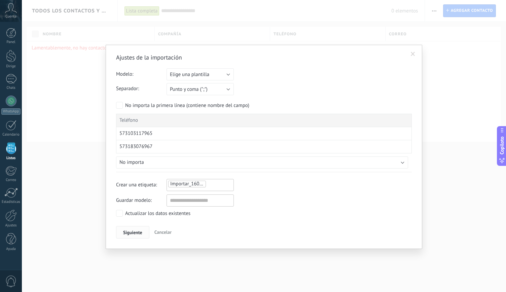
click at [136, 230] on font "Siguiente" at bounding box center [132, 233] width 19 height 6
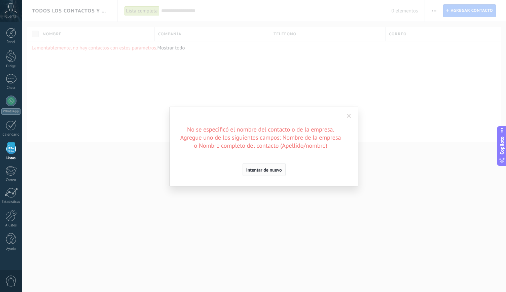
click at [262, 171] on font "Intentar de nuevo" at bounding box center [264, 170] width 36 height 6
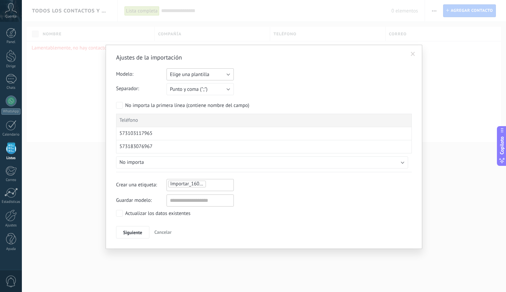
click at [208, 77] on font "Elige una plantilla" at bounding box center [189, 74] width 39 height 6
click at [192, 89] on span "Base Ghl" at bounding box center [197, 86] width 69 height 6
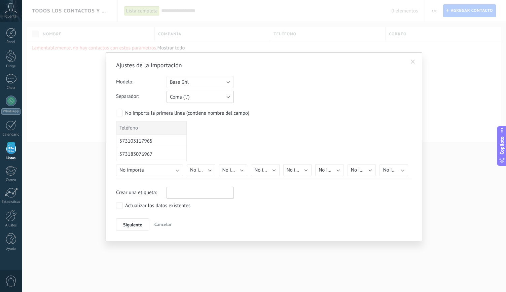
click at [203, 100] on button "Coma (",")" at bounding box center [200, 97] width 67 height 12
click at [210, 97] on span "Punto y coma (";")" at bounding box center [197, 97] width 69 height 6
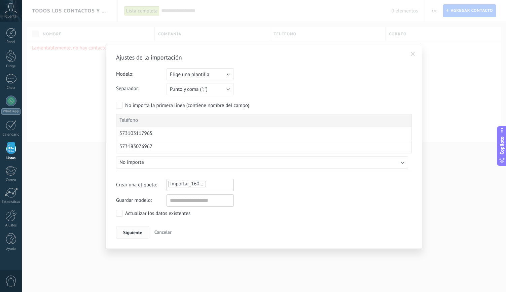
click at [133, 232] on font "Siguiente" at bounding box center [132, 233] width 19 height 6
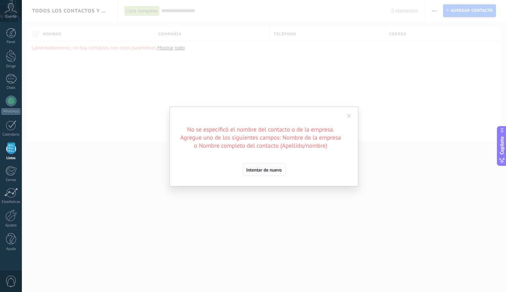
click at [257, 171] on font "Intentar de nuevo" at bounding box center [264, 170] width 36 height 6
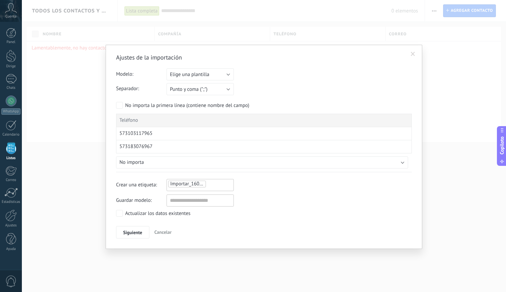
click at [182, 195] on div "Ajustes de la importación Modelo: Elige una plantilla Base Ghl Elige una planti…" at bounding box center [264, 146] width 296 height 185
click at [182, 195] on input "text" at bounding box center [200, 201] width 67 height 12
type input "***"
click at [135, 226] on button "Siguiente" at bounding box center [132, 232] width 33 height 13
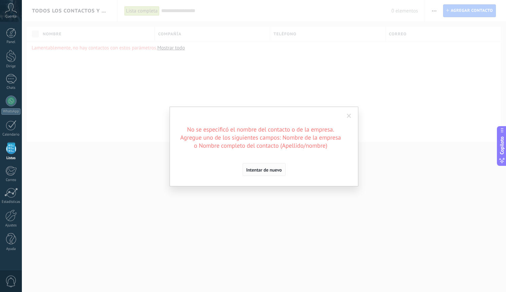
click at [269, 169] on font "Intentar de nuevo" at bounding box center [264, 170] width 36 height 6
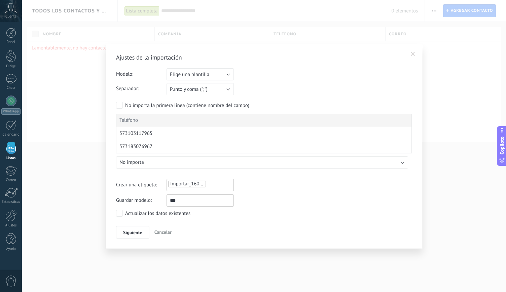
click at [414, 54] on span at bounding box center [413, 54] width 4 height 5
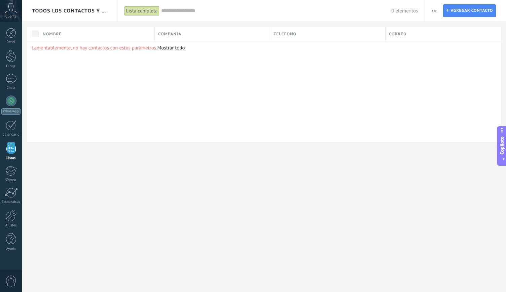
click at [434, 11] on use "button" at bounding box center [434, 10] width 4 height 1
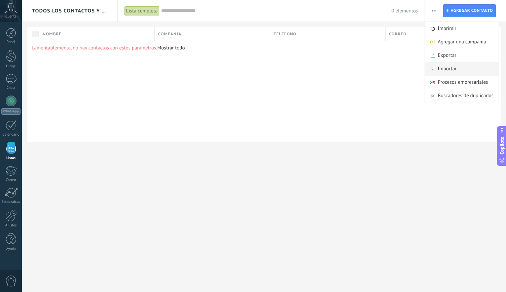
click at [456, 69] on font "Importar" at bounding box center [447, 69] width 19 height 6
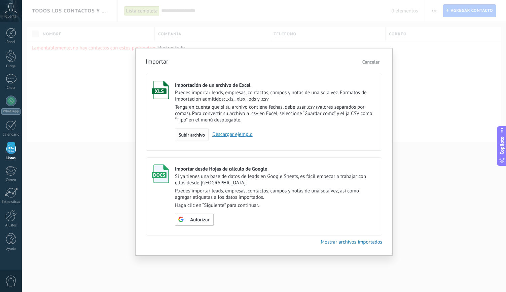
click at [190, 135] on font "Subir archivo" at bounding box center [192, 135] width 26 height 6
click at [0, 0] on input "Importación de un archivo de Excel Puedes importar leads, empresas, contactos, …" at bounding box center [0, 0] width 0 height 0
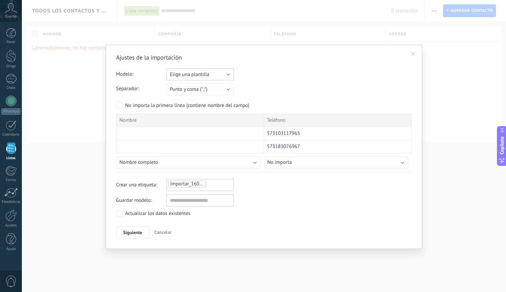
click at [211, 75] on button "Elige una plantilla" at bounding box center [200, 74] width 67 height 12
click at [207, 87] on span "Base Ghl" at bounding box center [197, 86] width 69 height 6
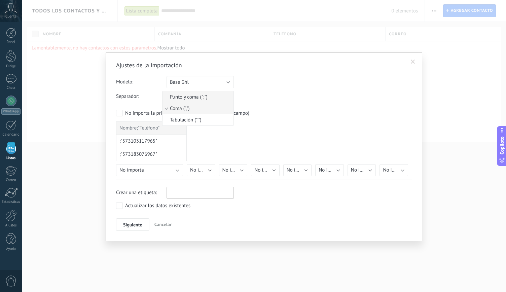
click at [207, 100] on font "Punto y coma (";")" at bounding box center [189, 97] width 38 height 6
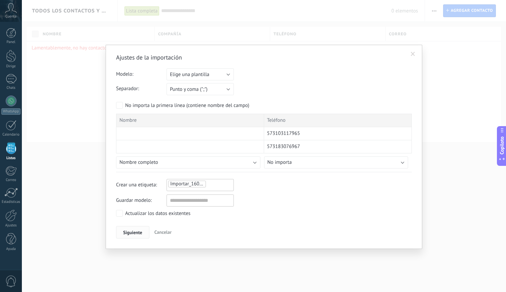
click at [132, 232] on font "Siguiente" at bounding box center [132, 233] width 19 height 6
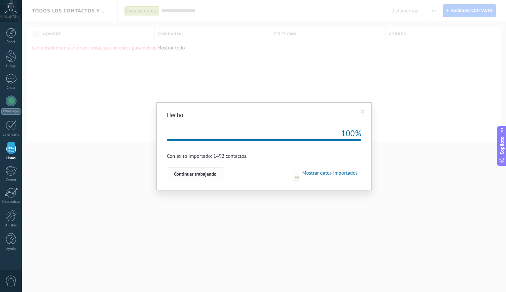
click at [198, 174] on font "Continuar trabajando" at bounding box center [195, 174] width 42 height 6
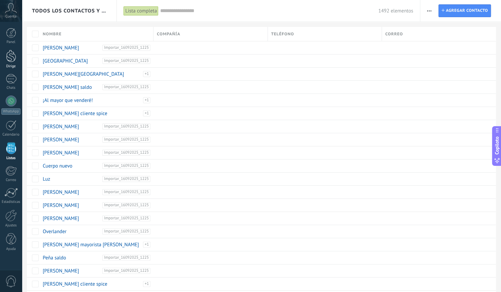
click at [10, 63] on link "Dirige" at bounding box center [11, 59] width 22 height 19
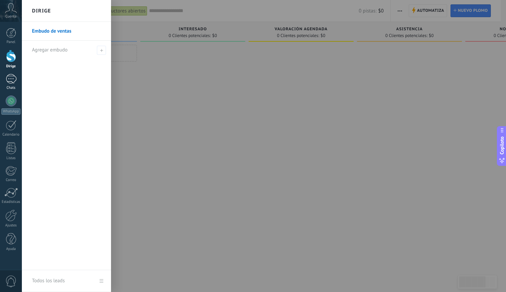
click at [7, 78] on div at bounding box center [11, 79] width 11 height 10
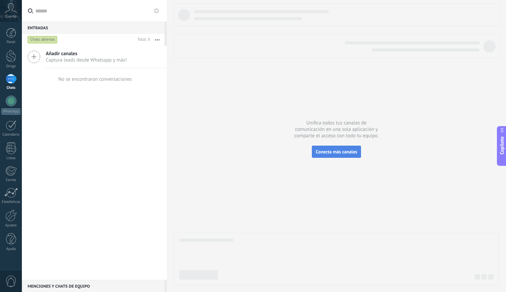
click at [337, 154] on font "Conecta más canales" at bounding box center [336, 152] width 41 height 6
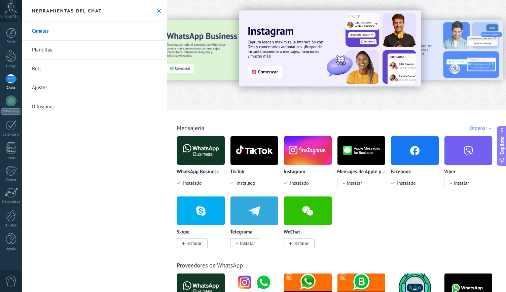
click at [199, 152] on img at bounding box center [201, 150] width 48 height 33
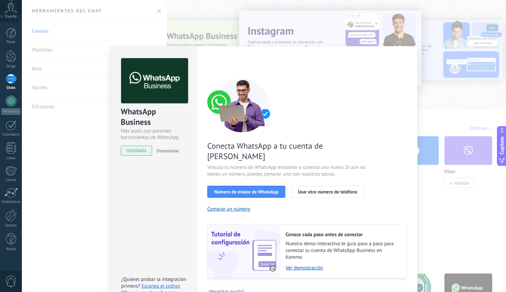
scroll to position [5, 0]
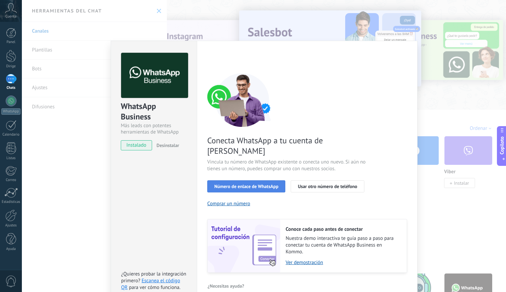
click at [260, 183] on font "Número de enlace de WhatsApp" at bounding box center [246, 186] width 64 height 6
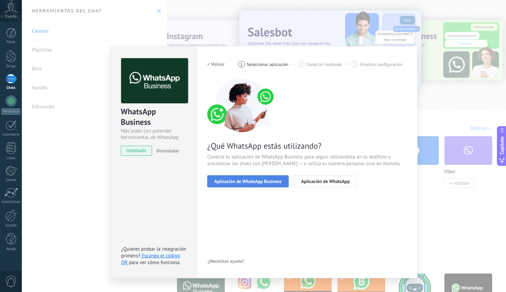
click at [259, 182] on font "Aplicación de WhatsApp Business" at bounding box center [247, 181] width 67 height 6
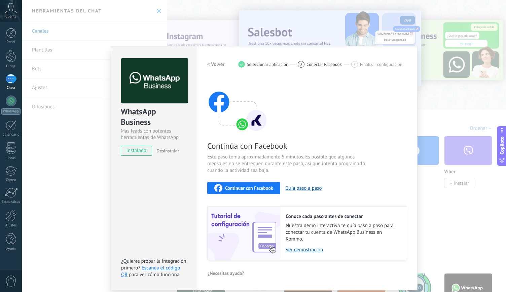
click at [259, 182] on button "Continuar con Facebook" at bounding box center [243, 188] width 73 height 12
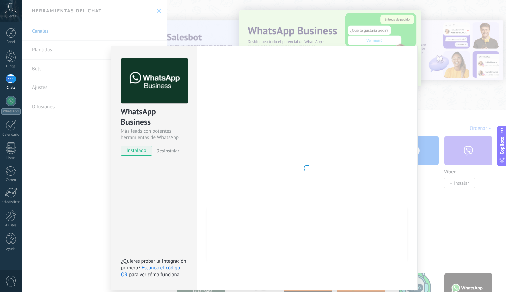
click at [300, 196] on div at bounding box center [307, 168] width 200 height 220
click at [89, 172] on div "WhatsApp Business Más leads con potentes herramientas de WhatsApp instalado Des…" at bounding box center [264, 146] width 484 height 292
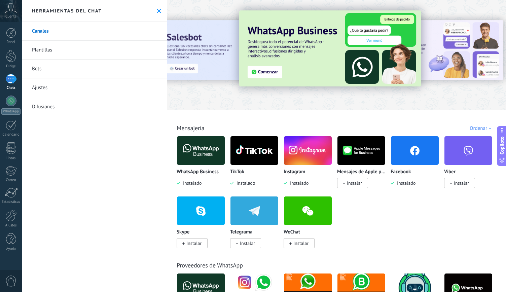
click at [209, 150] on img at bounding box center [201, 150] width 48 height 33
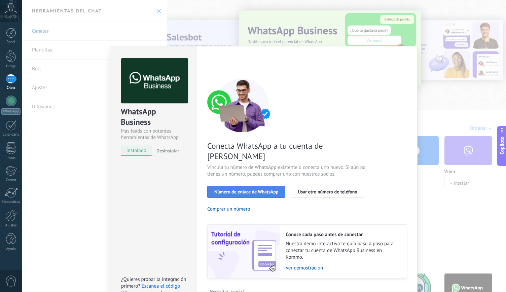
click at [259, 189] on font "Número de enlace de WhatsApp" at bounding box center [246, 192] width 64 height 6
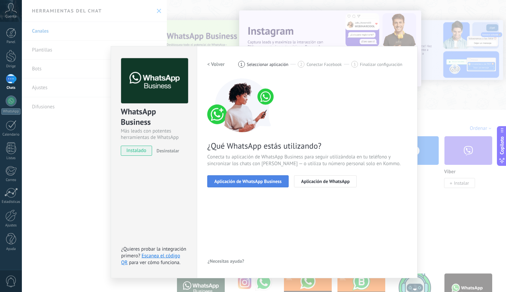
click at [274, 181] on font "Aplicación de WhatsApp Business" at bounding box center [247, 181] width 67 height 6
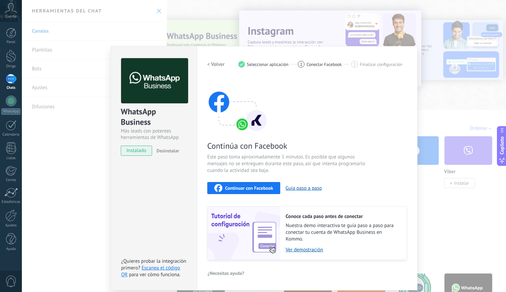
click at [258, 191] on button "Continuar con Facebook" at bounding box center [243, 188] width 73 height 12
click at [322, 64] on font "Conectar Facebook" at bounding box center [324, 65] width 35 height 6
click at [304, 251] on font "Ver demostración" at bounding box center [304, 250] width 37 height 6
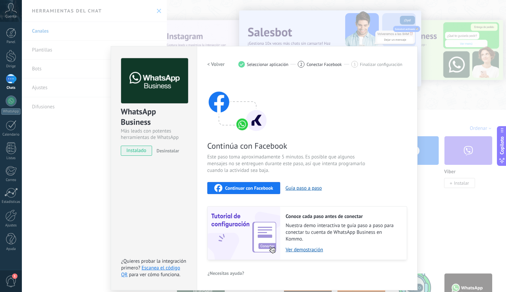
click at [175, 149] on font "Desinstalar" at bounding box center [167, 151] width 23 height 6
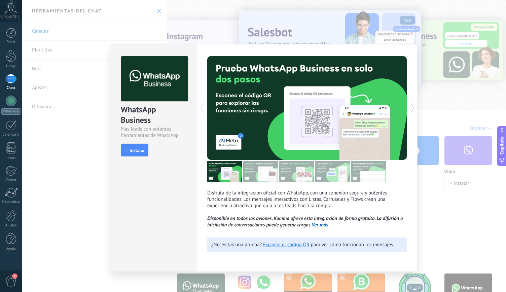
click at [470, 223] on div "WhatsApp Business Más leads con potentes herramientas de WhatsApp instalar Inst…" at bounding box center [264, 146] width 484 height 292
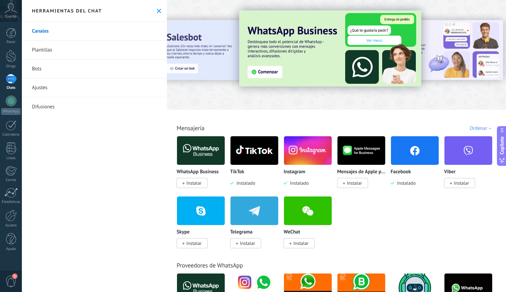
click at [206, 154] on img at bounding box center [201, 150] width 48 height 33
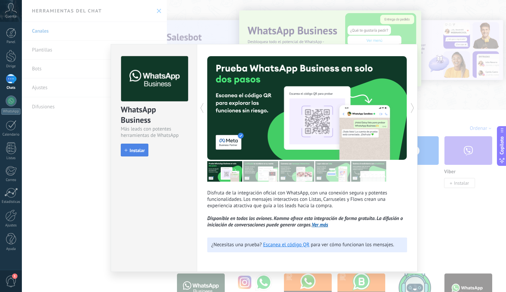
click at [135, 154] on button "Instalar" at bounding box center [135, 150] width 28 height 13
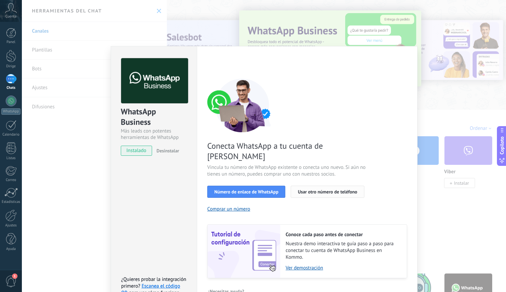
click at [322, 189] on font "Usar otro número de teléfono" at bounding box center [327, 192] width 59 height 6
click at [326, 189] on font "Usar otro número de teléfono" at bounding box center [327, 192] width 59 height 6
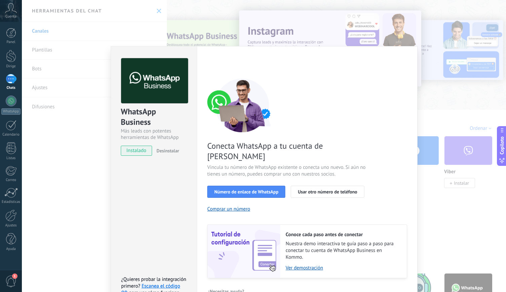
click at [171, 153] on font "Desinstalar" at bounding box center [167, 151] width 23 height 6
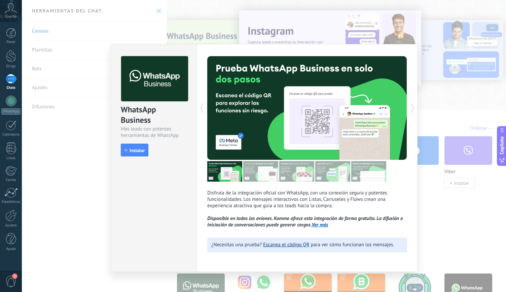
click at [287, 245] on font "Escanea el código QR" at bounding box center [286, 245] width 46 height 6
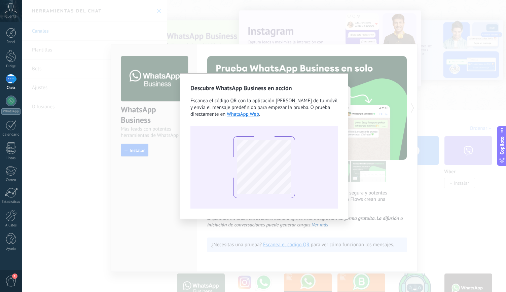
click at [160, 197] on div "Descubre WhatsApp Business en acción Escanea el código QR con la aplicación de …" at bounding box center [264, 146] width 484 height 292
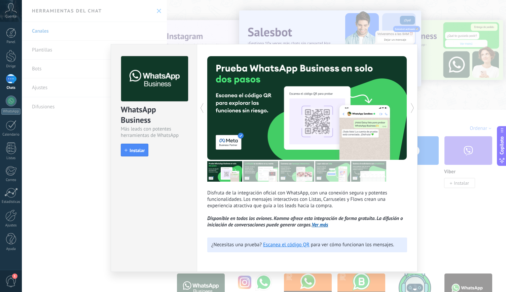
click at [464, 253] on div "WhatsApp Business Más leads con potentes herramientas de WhatsApp instalar Inst…" at bounding box center [264, 146] width 484 height 292
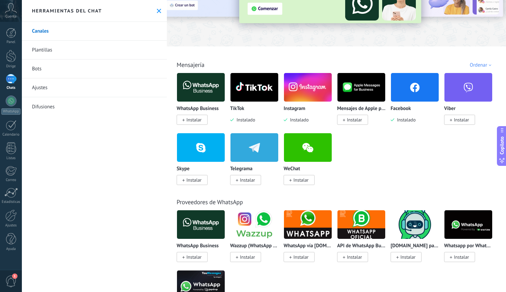
scroll to position [65, 0]
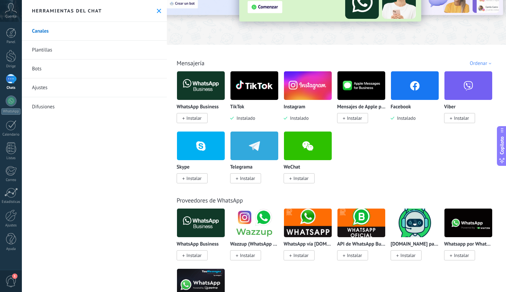
click at [203, 75] on img at bounding box center [201, 85] width 48 height 33
click at [213, 90] on img at bounding box center [201, 85] width 48 height 33
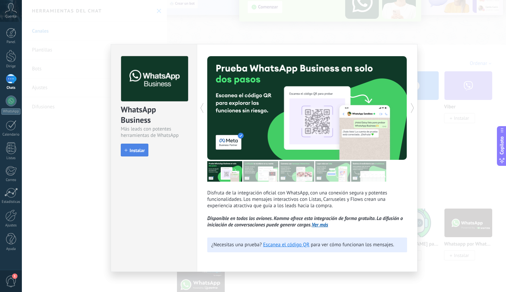
click at [127, 150] on icon "button" at bounding box center [126, 150] width 3 height 3
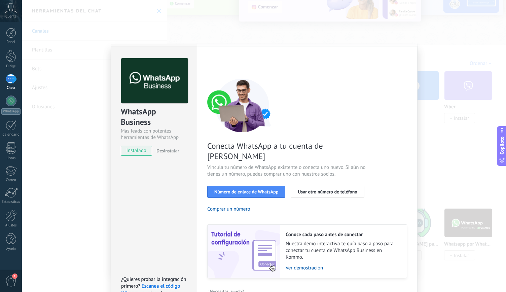
scroll to position [5, 0]
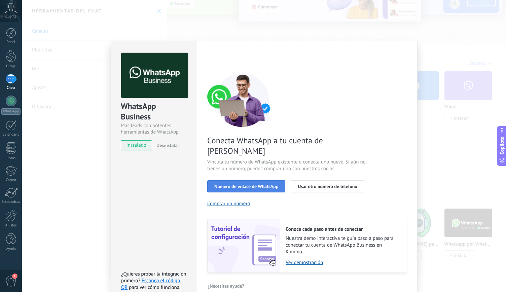
click at [256, 183] on font "Número de enlace de WhatsApp" at bounding box center [246, 186] width 64 height 6
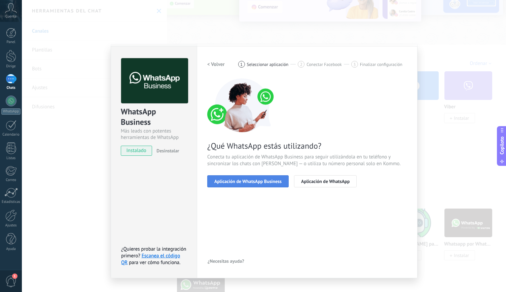
click at [254, 176] on button "Aplicación de WhatsApp Business" at bounding box center [247, 181] width 81 height 12
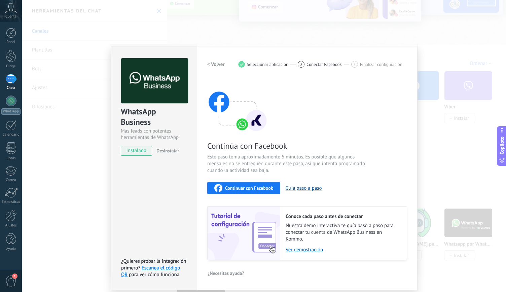
click at [263, 192] on button "Continuar con Facebook" at bounding box center [243, 188] width 73 height 12
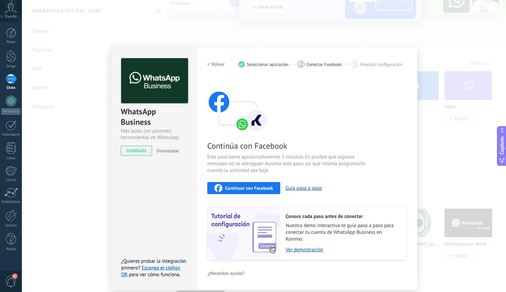
click at [348, 47] on div "Configuraciones Autorizaciones Esta pestaña registra a los usuarios que han con…" at bounding box center [307, 168] width 221 height 244
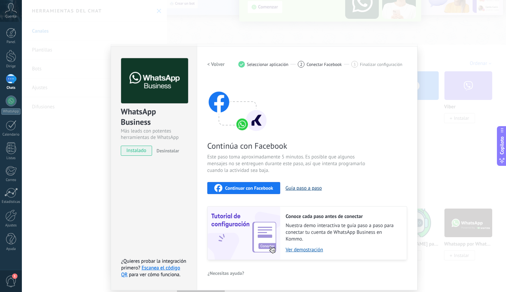
click at [306, 189] on font "Guía paso a paso" at bounding box center [304, 188] width 36 height 6
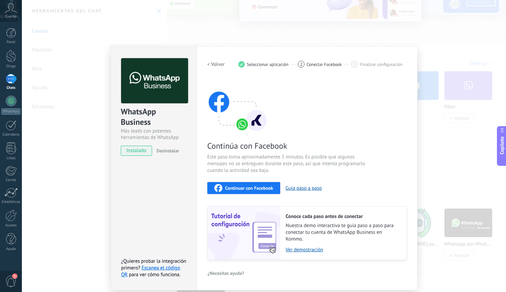
click at [453, 172] on div "WhatsApp Business Más leads con potentes herramientas de WhatsApp instalado Des…" at bounding box center [264, 146] width 484 height 292
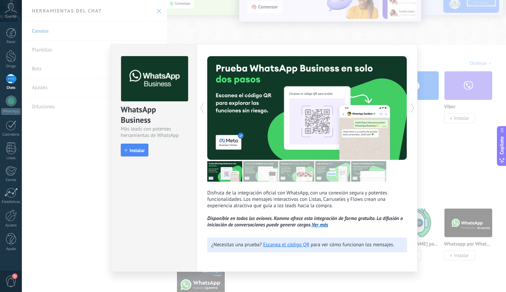
click at [445, 172] on div "WhatsApp Business Más leads con potentes herramientas de WhatsApp instalar Inst…" at bounding box center [264, 146] width 484 height 292
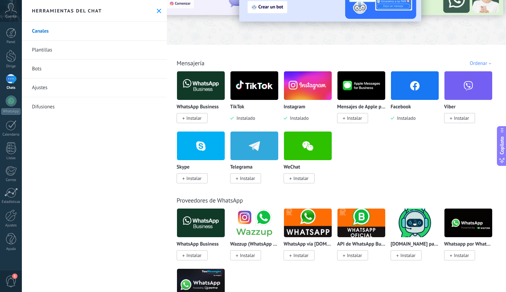
click at [478, 61] on font "Ordenar" at bounding box center [478, 63] width 17 height 6
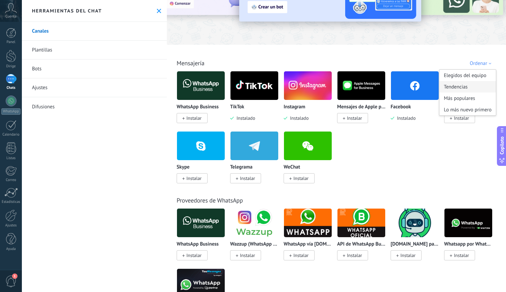
click at [476, 87] on div "Tendencias" at bounding box center [468, 86] width 57 height 11
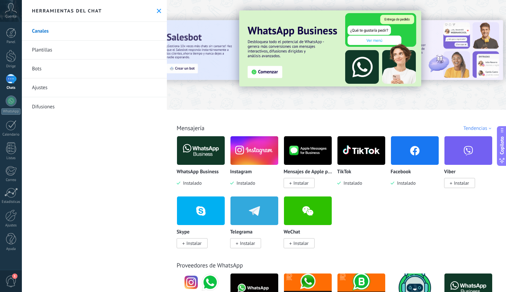
click at [36, 86] on font "Ajustes" at bounding box center [39, 87] width 15 height 6
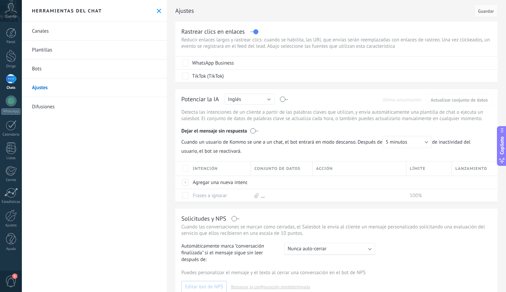
click at [32, 71] on font "Bots" at bounding box center [36, 69] width 9 height 6
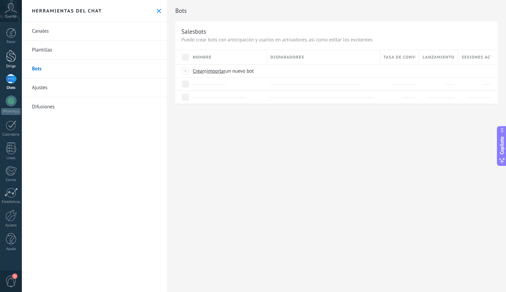
click at [11, 51] on div at bounding box center [11, 56] width 10 height 12
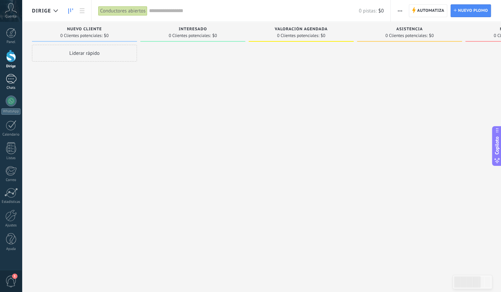
click at [14, 84] on link "Chats" at bounding box center [11, 82] width 22 height 16
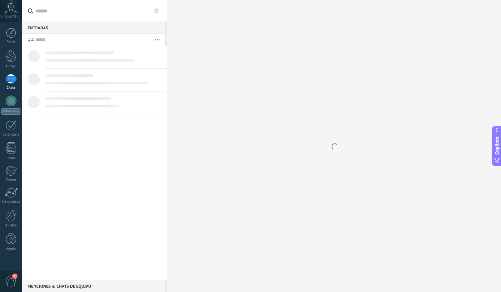
click at [14, 84] on div at bounding box center [11, 79] width 11 height 10
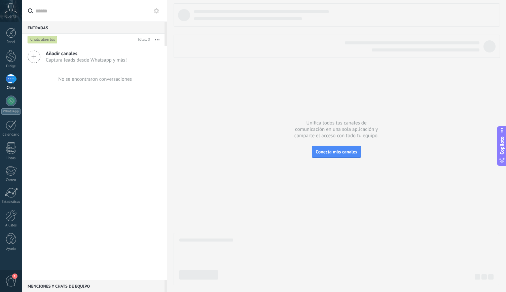
click at [87, 58] on font "Captura leads desde Whatsapp y más!" at bounding box center [86, 60] width 81 height 6
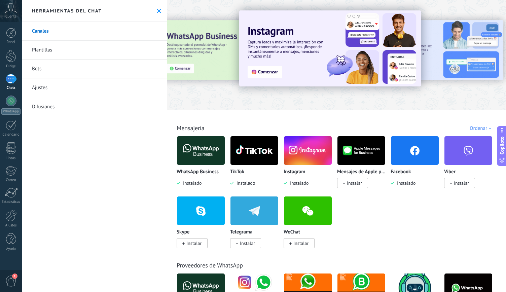
click at [195, 153] on img at bounding box center [201, 150] width 48 height 33
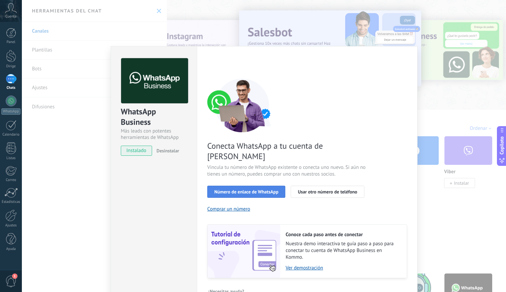
click at [253, 189] on font "Número de enlace de WhatsApp" at bounding box center [246, 192] width 64 height 6
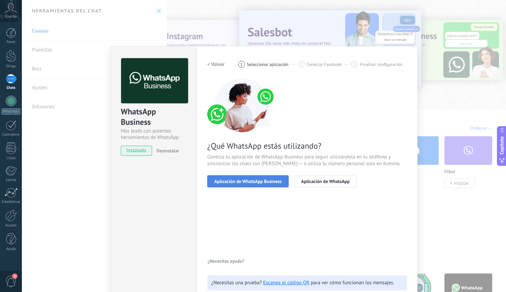
click at [249, 183] on font "Aplicación de WhatsApp Business" at bounding box center [247, 181] width 67 height 6
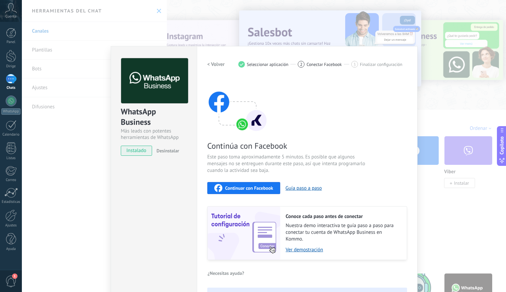
click at [245, 187] on font "Continuar con Facebook" at bounding box center [249, 188] width 48 height 6
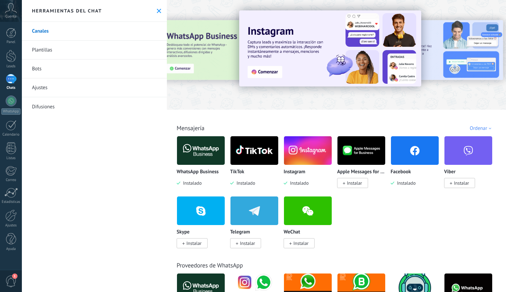
click at [210, 141] on img at bounding box center [201, 150] width 48 height 33
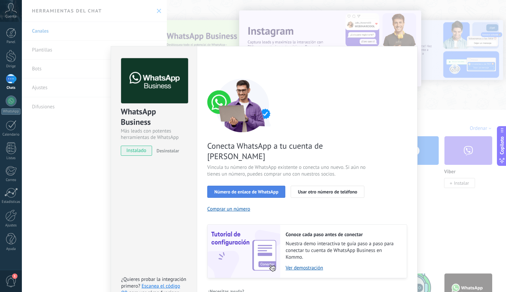
click at [260, 189] on font "Número de enlace de WhatsApp" at bounding box center [246, 192] width 64 height 6
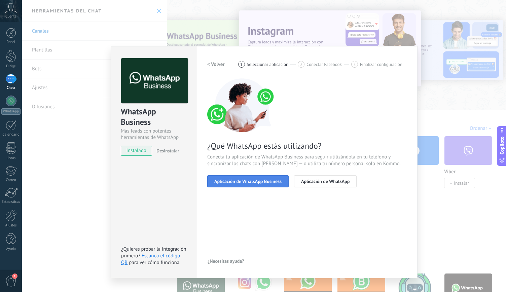
click at [262, 181] on font "Aplicación de WhatsApp Business" at bounding box center [247, 181] width 67 height 6
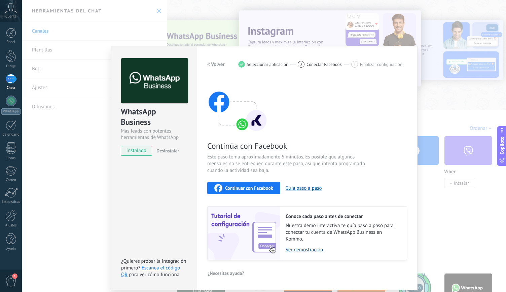
click at [255, 187] on font "Continuar con Facebook" at bounding box center [249, 188] width 48 height 6
click at [456, 207] on div "WhatsApp Business Más leads con potentes herramientas de WhatsApp instalado Des…" at bounding box center [264, 146] width 484 height 292
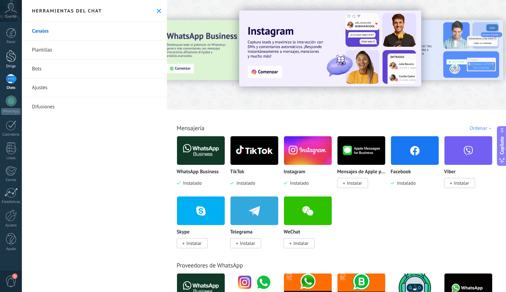
click at [8, 57] on div at bounding box center [11, 56] width 10 height 12
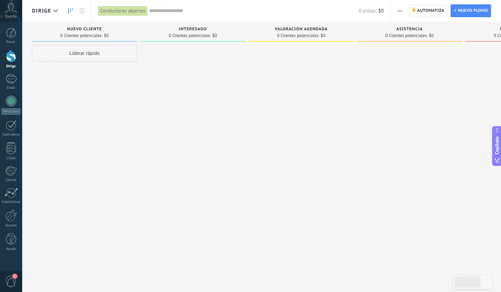
click at [425, 11] on font "Automatiza" at bounding box center [430, 10] width 27 height 5
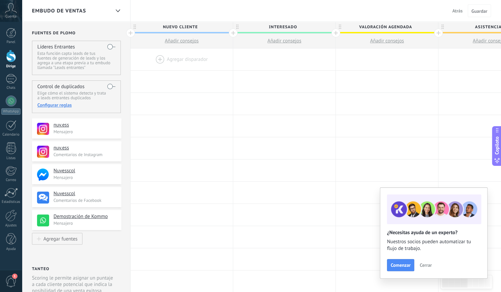
click at [96, 216] on font "Demostración de Kommo" at bounding box center [81, 216] width 54 height 6
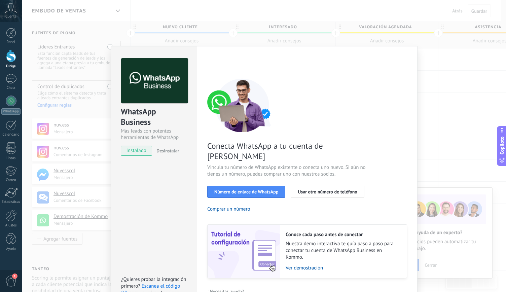
click at [444, 120] on div "WhatsApp Business Más leads con potentes herramientas de WhatsApp instalado Des…" at bounding box center [264, 146] width 484 height 292
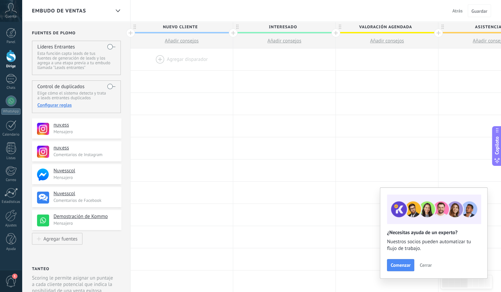
click at [201, 58] on div at bounding box center [182, 59] width 102 height 22
